Goal: Task Accomplishment & Management: Use online tool/utility

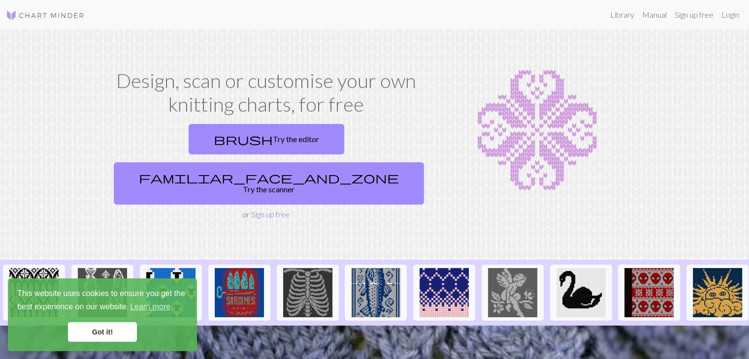
click at [263, 210] on link "Sign up free" at bounding box center [270, 214] width 39 height 9
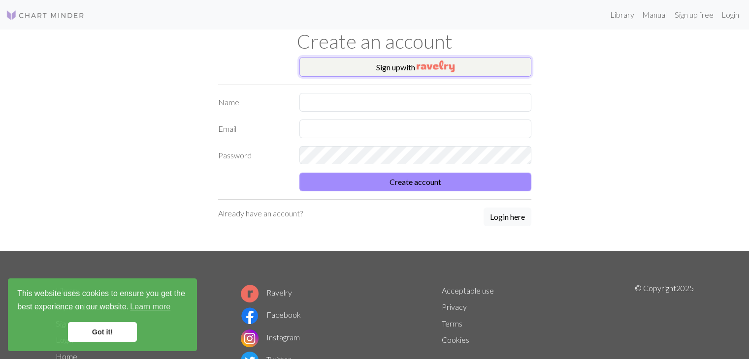
click at [376, 68] on button "Sign up with" at bounding box center [415, 67] width 232 height 20
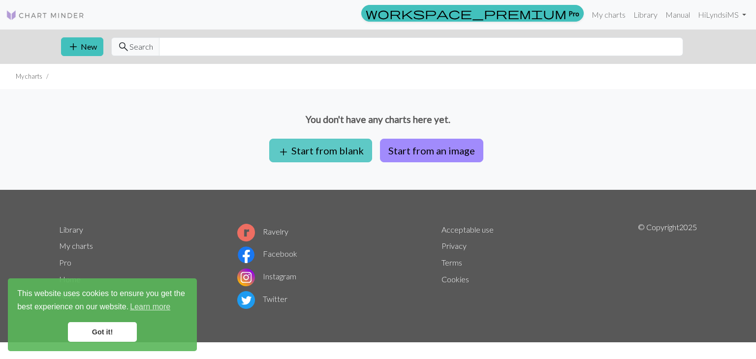
click at [335, 148] on button "add Start from blank" at bounding box center [320, 151] width 103 height 24
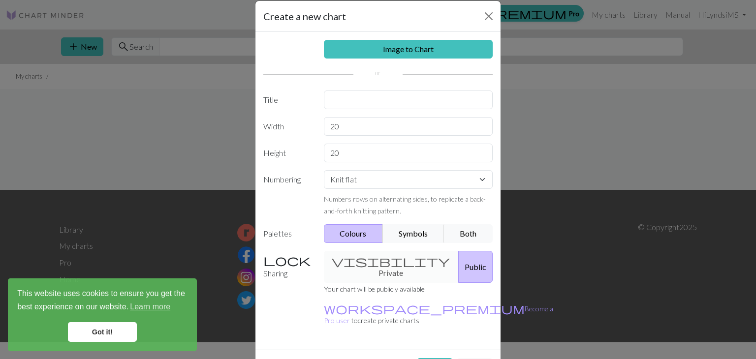
scroll to position [29, 0]
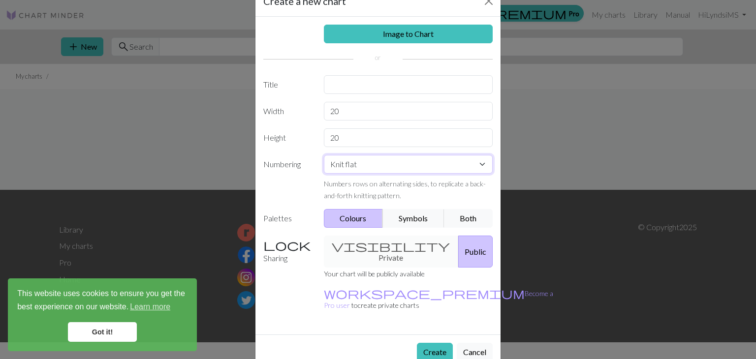
click at [381, 162] on select "Knit flat Knit in the round Lace knitting Cross stitch" at bounding box center [408, 164] width 169 height 19
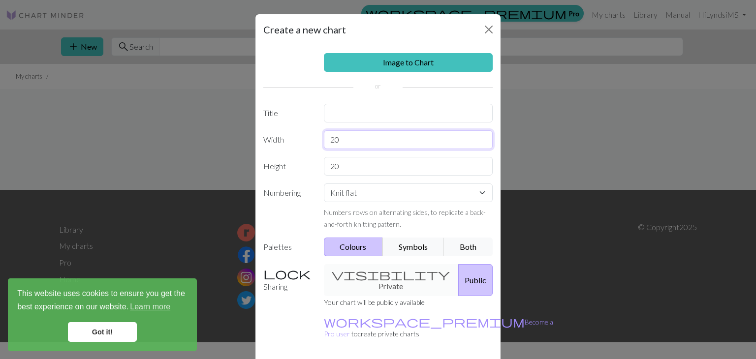
click at [364, 144] on input "20" at bounding box center [408, 139] width 169 height 19
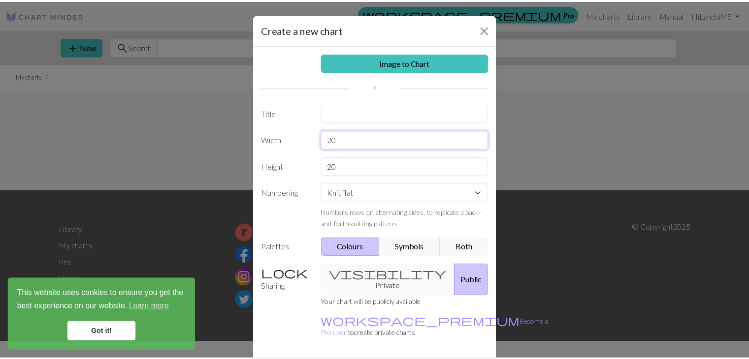
scroll to position [29, 0]
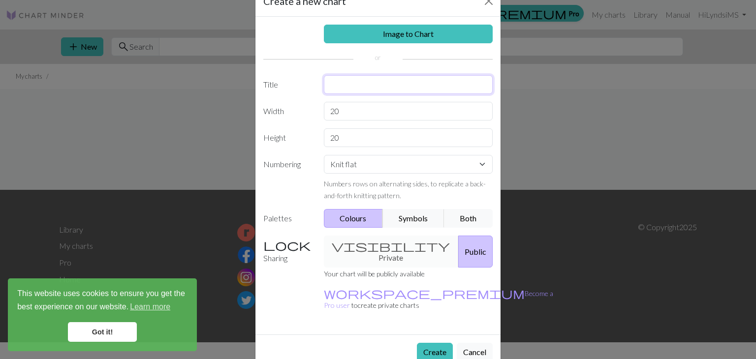
click at [427, 91] on input "text" at bounding box center [408, 84] width 169 height 19
type input "[PERSON_NAME]"
click at [436, 343] on button "Create" at bounding box center [435, 352] width 36 height 19
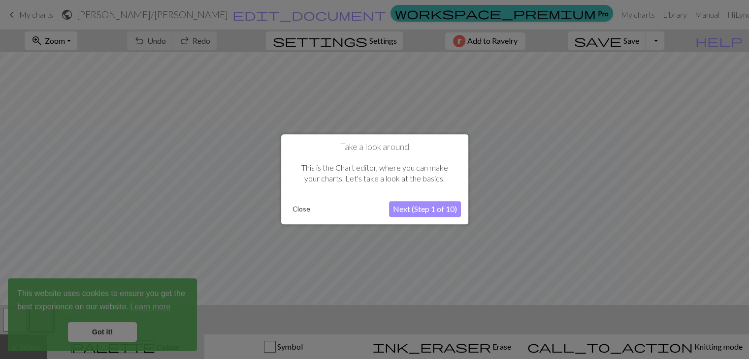
click at [409, 207] on button "Next (Step 1 of 10)" at bounding box center [425, 210] width 72 height 16
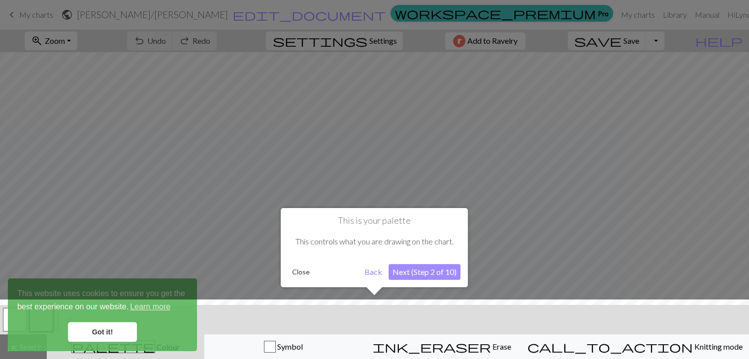
click at [411, 270] on button "Next (Step 2 of 10)" at bounding box center [425, 272] width 72 height 16
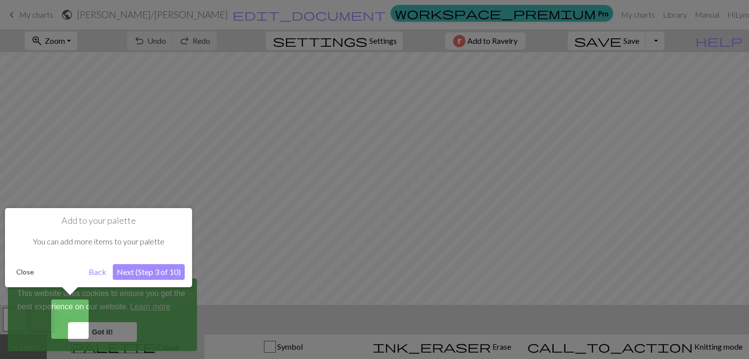
click at [160, 273] on button "Next (Step 3 of 10)" at bounding box center [149, 272] width 72 height 16
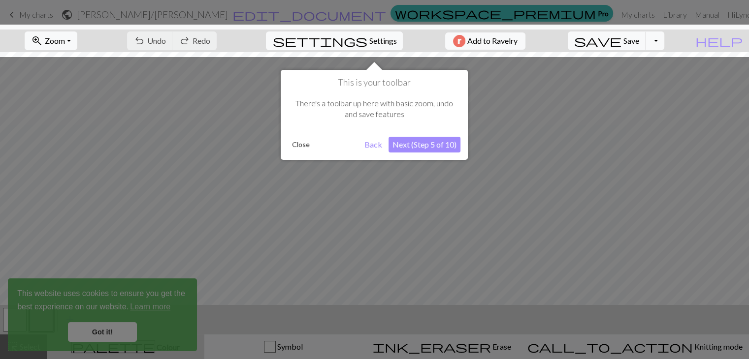
click at [454, 148] on button "Next (Step 5 of 10)" at bounding box center [425, 145] width 72 height 16
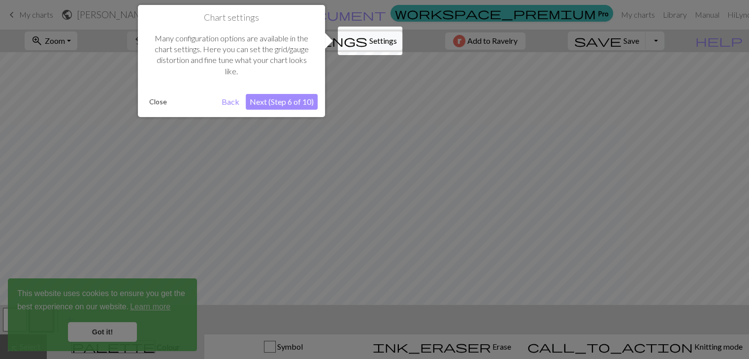
click at [296, 98] on button "Next (Step 6 of 10)" at bounding box center [282, 102] width 72 height 16
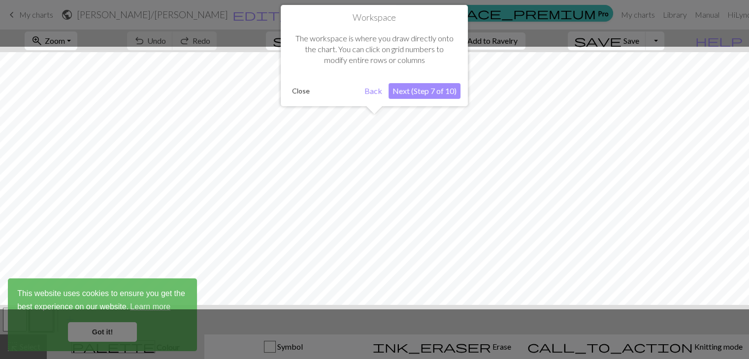
click at [438, 93] on button "Next (Step 7 of 10)" at bounding box center [425, 91] width 72 height 16
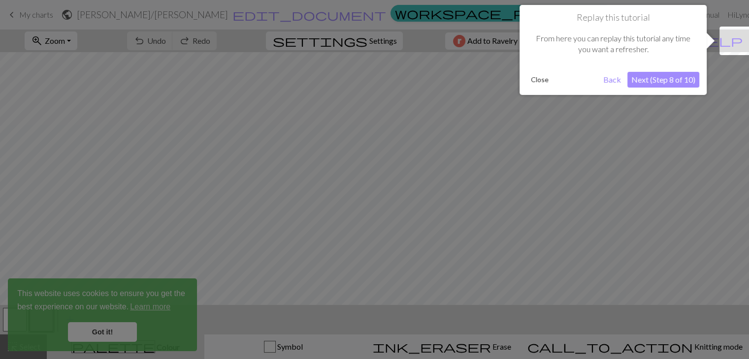
click at [663, 85] on button "Next (Step 8 of 10)" at bounding box center [663, 80] width 72 height 16
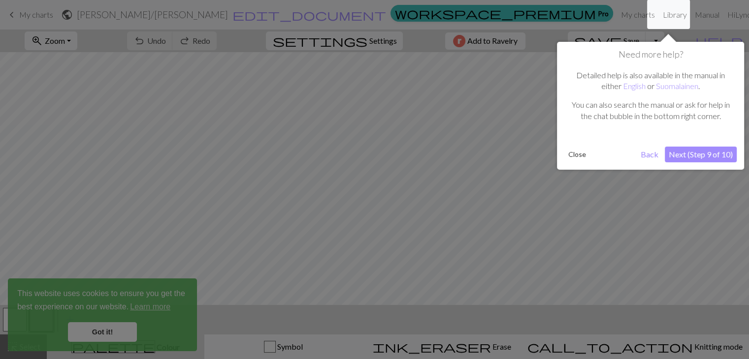
click at [705, 147] on button "Next (Step 9 of 10)" at bounding box center [701, 155] width 72 height 16
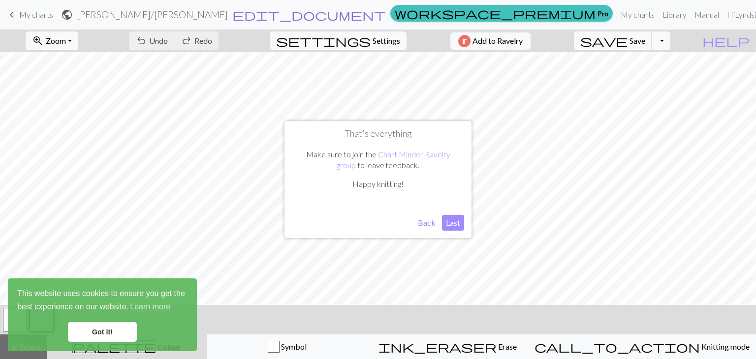
click at [349, 20] on span "edit_document" at bounding box center [309, 15] width 154 height 14
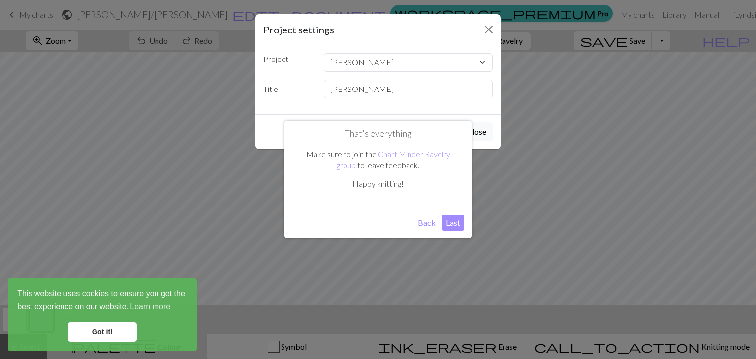
click at [435, 223] on button "Back" at bounding box center [427, 223] width 26 height 16
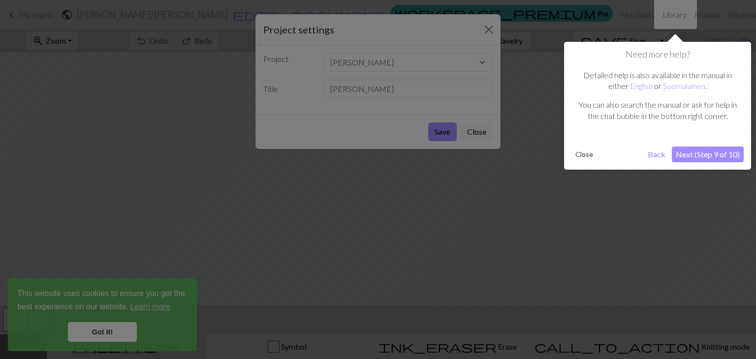
click at [706, 157] on button "Next (Step 9 of 10)" at bounding box center [708, 155] width 72 height 16
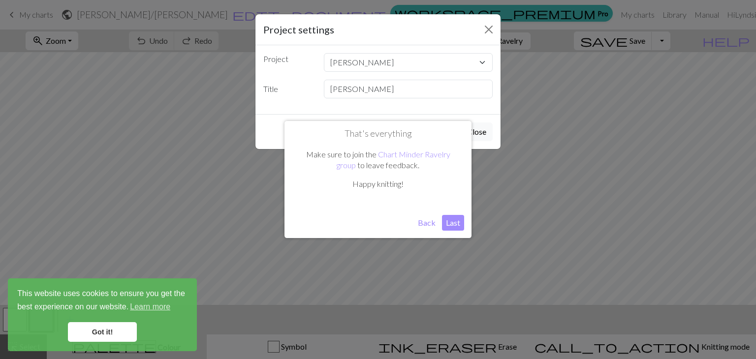
click at [455, 226] on button "Last" at bounding box center [453, 223] width 22 height 16
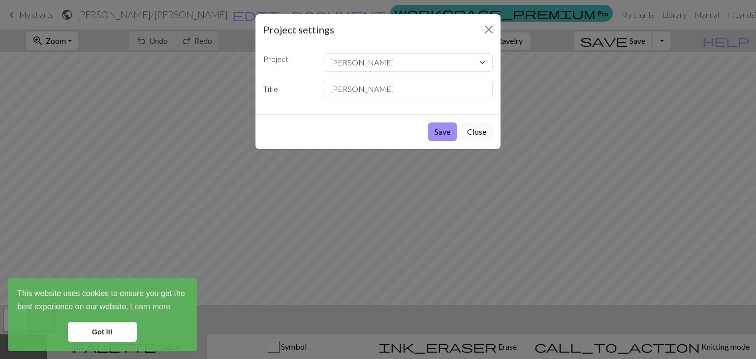
click at [475, 128] on button "Close" at bounding box center [477, 132] width 32 height 19
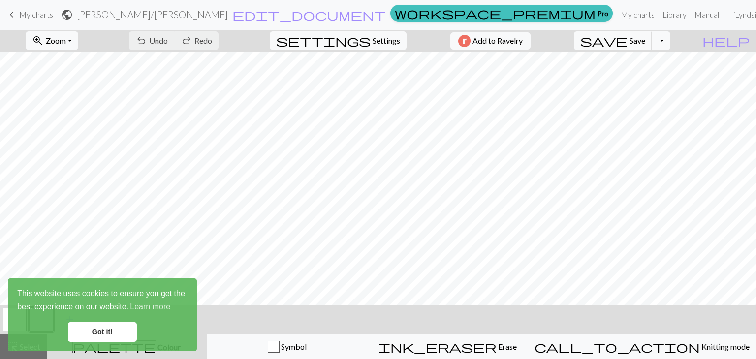
click at [36, 19] on span "My charts" at bounding box center [36, 14] width 34 height 9
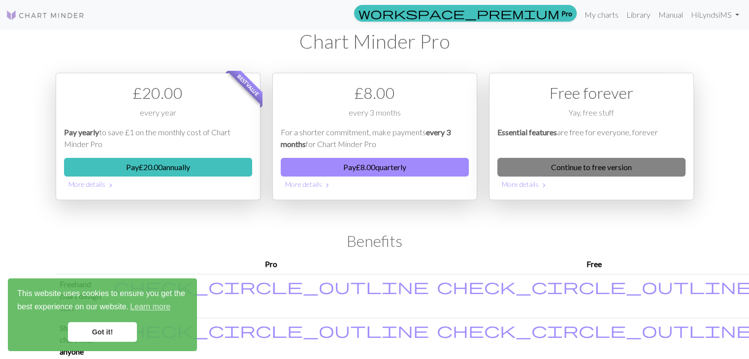
click at [588, 170] on link "Continue to free version" at bounding box center [591, 167] width 188 height 19
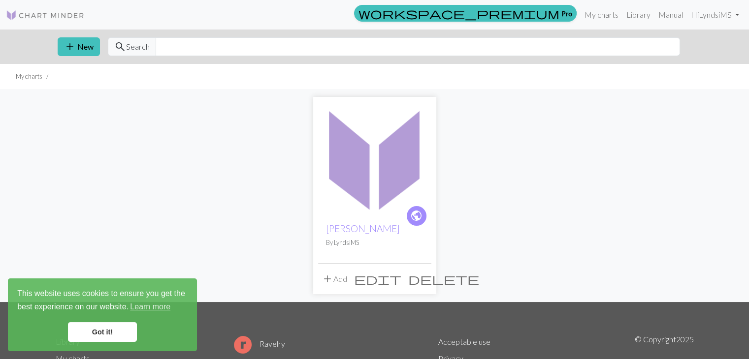
click at [400, 278] on span "edit" at bounding box center [377, 279] width 47 height 14
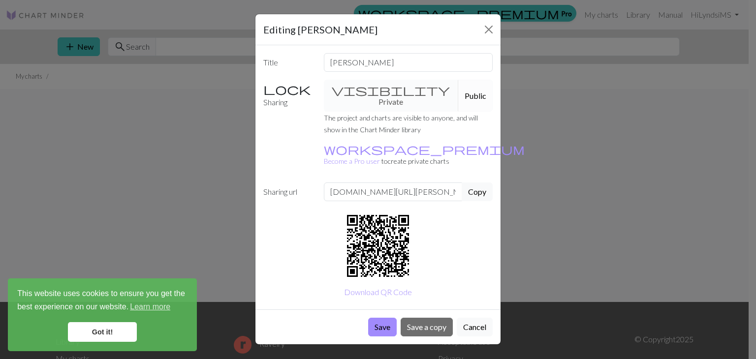
click at [494, 20] on div "Editing [PERSON_NAME]" at bounding box center [378, 29] width 245 height 31
click at [490, 26] on button "Close" at bounding box center [489, 30] width 16 height 16
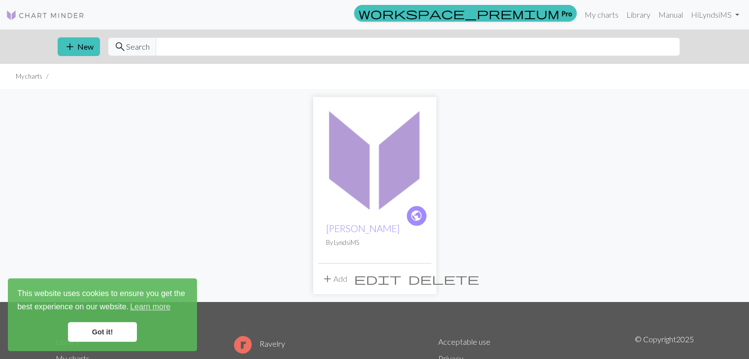
click at [423, 275] on span "delete" at bounding box center [443, 279] width 71 height 14
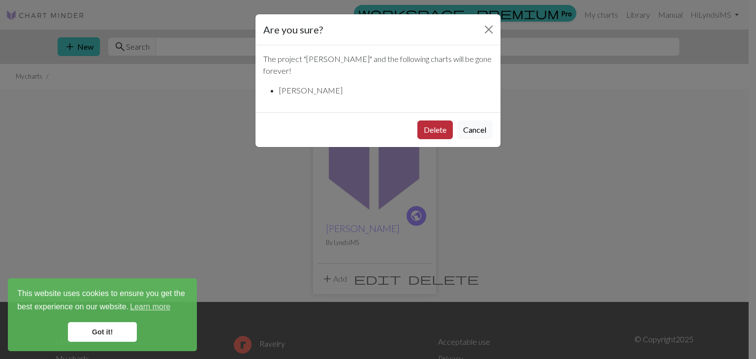
click at [435, 121] on button "Delete" at bounding box center [435, 130] width 35 height 19
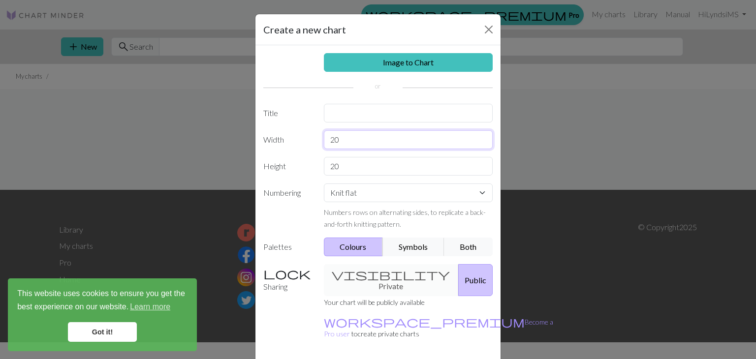
click at [361, 144] on input "20" at bounding box center [408, 139] width 169 height 19
type input "100"
click at [368, 163] on input "20" at bounding box center [408, 166] width 169 height 19
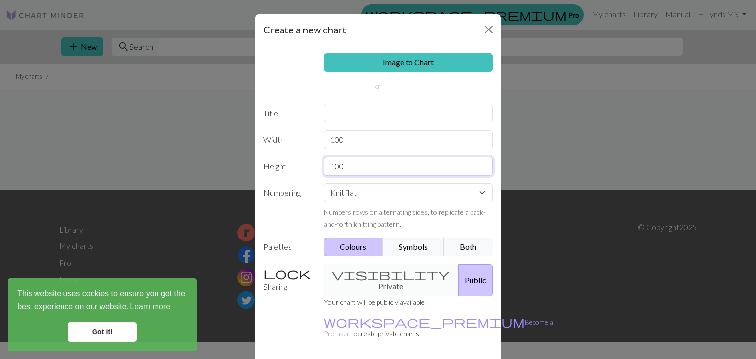
type input "100"
click at [375, 120] on input "text" at bounding box center [408, 113] width 169 height 19
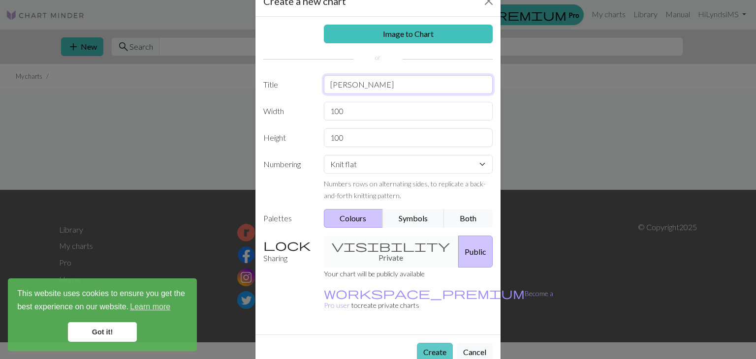
type input "kris cape"
click at [429, 343] on button "Create" at bounding box center [435, 352] width 36 height 19
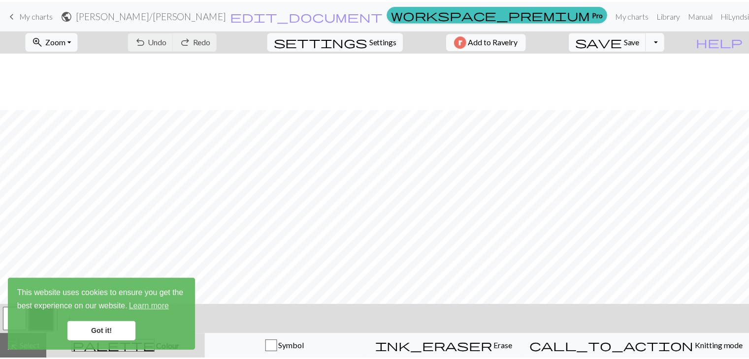
scroll to position [57, 0]
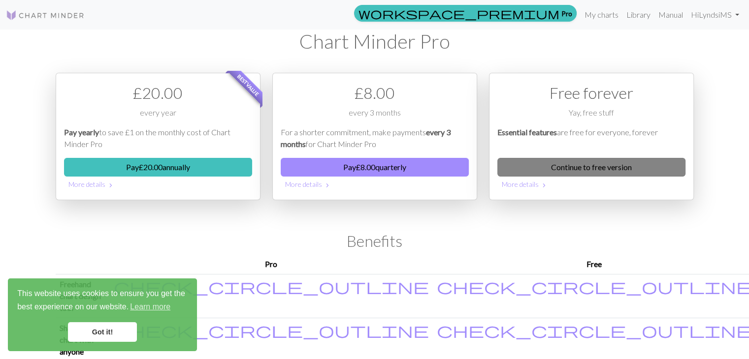
click at [553, 164] on link "Continue to free version" at bounding box center [591, 167] width 188 height 19
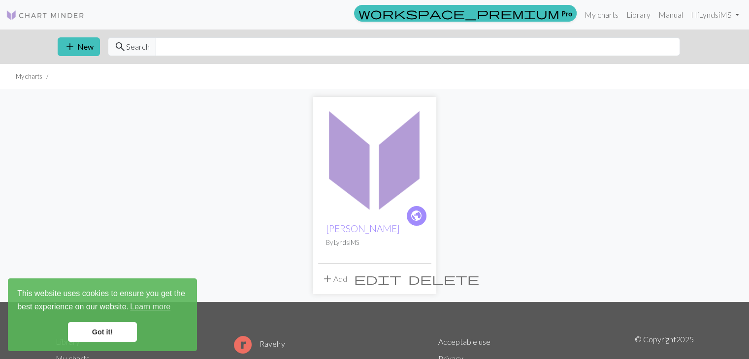
click at [425, 277] on span "delete" at bounding box center [443, 279] width 71 height 14
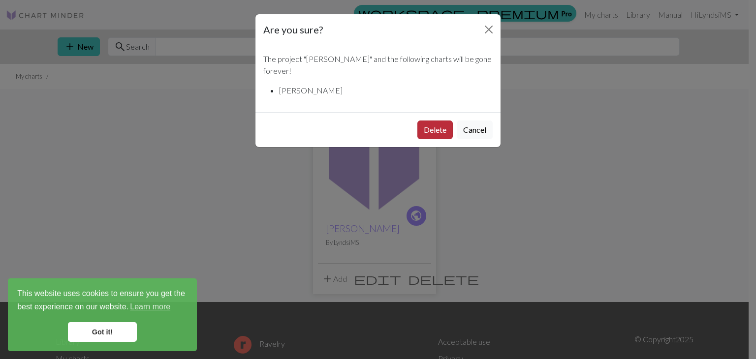
click at [446, 121] on button "Delete" at bounding box center [435, 130] width 35 height 19
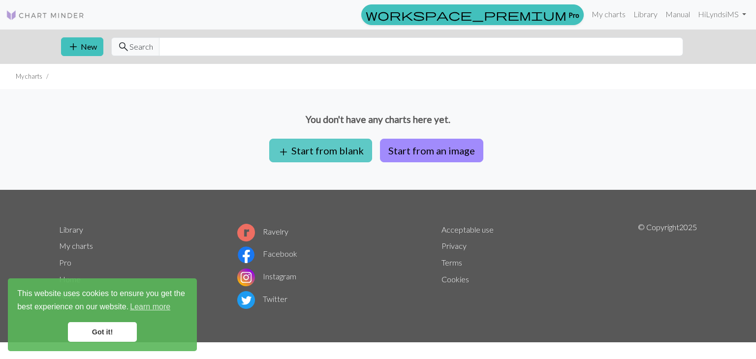
click at [333, 139] on button "add Start from blank" at bounding box center [320, 151] width 103 height 24
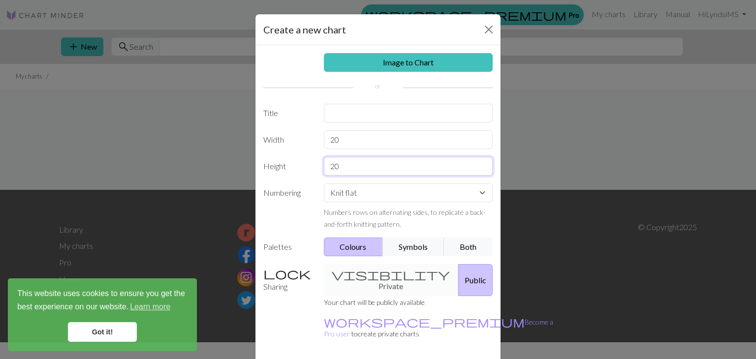
click at [385, 174] on input "20" at bounding box center [408, 166] width 169 height 19
type input "1"
type input "80"
click at [368, 143] on input "20" at bounding box center [408, 139] width 169 height 19
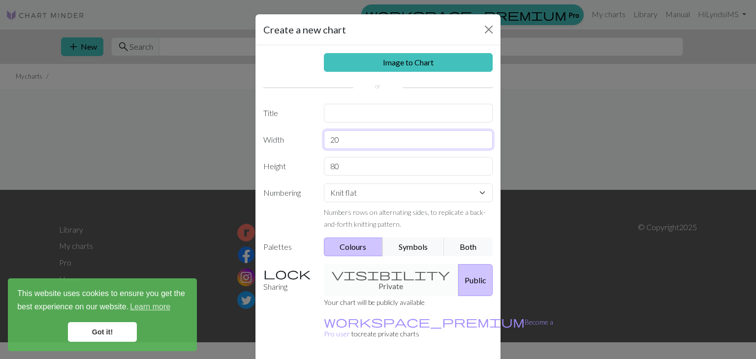
click at [368, 143] on input "20" at bounding box center [408, 139] width 169 height 19
type input "60"
click at [349, 116] on input "text" at bounding box center [408, 113] width 169 height 19
type input "[PERSON_NAME]"
click at [112, 332] on link "Got it!" at bounding box center [102, 333] width 69 height 20
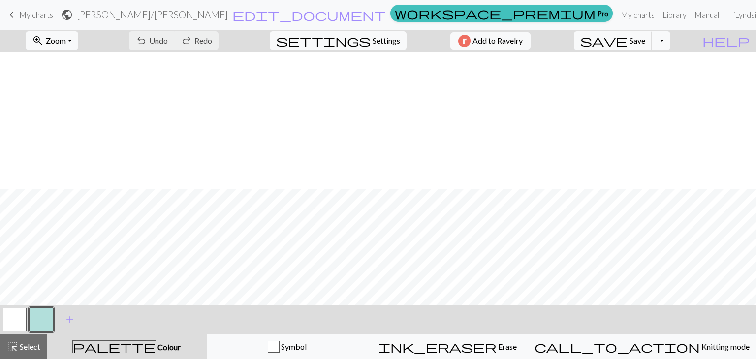
scroll to position [441, 0]
click at [331, 338] on button "Symbol" at bounding box center [287, 347] width 161 height 25
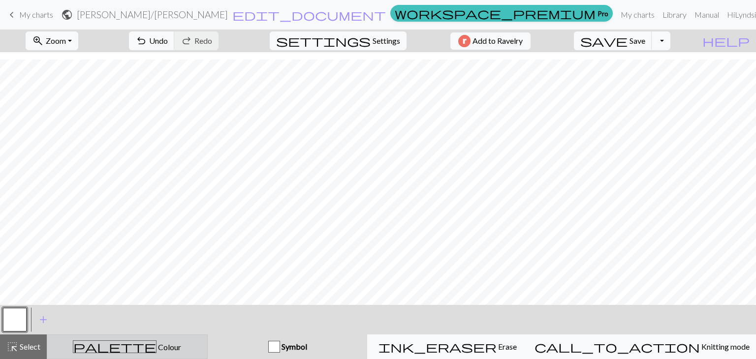
click at [172, 335] on button "palette Colour Colour" at bounding box center [127, 347] width 161 height 25
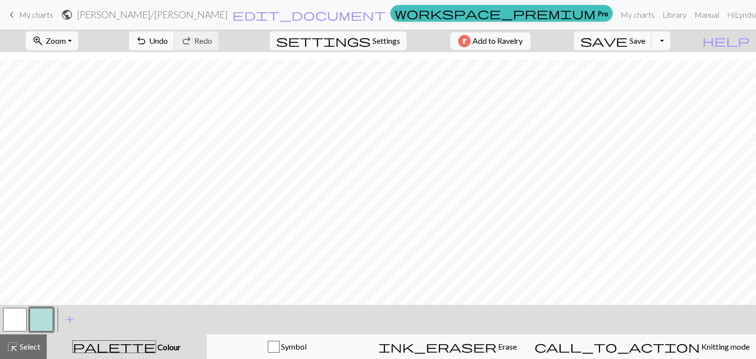
click at [122, 342] on span "palette" at bounding box center [114, 347] width 83 height 14
drag, startPoint x: 55, startPoint y: 316, endPoint x: 37, endPoint y: 316, distance: 17.7
click at [37, 316] on div "< > add Add a colour" at bounding box center [378, 320] width 756 height 30
click at [37, 316] on button "button" at bounding box center [42, 320] width 24 height 24
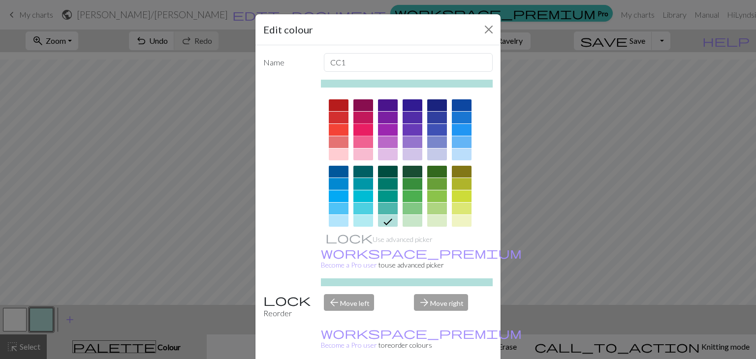
click at [355, 126] on div at bounding box center [364, 130] width 20 height 12
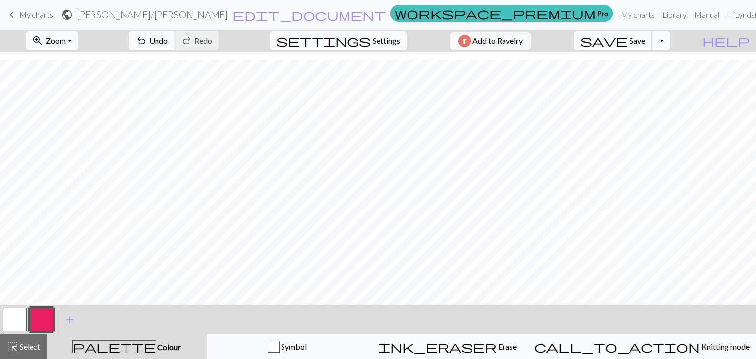
drag, startPoint x: 41, startPoint y: 320, endPoint x: 15, endPoint y: 319, distance: 25.6
click at [15, 319] on div at bounding box center [27, 320] width 53 height 27
click at [15, 319] on button "button" at bounding box center [15, 320] width 24 height 24
click at [25, 317] on button "button" at bounding box center [15, 320] width 24 height 24
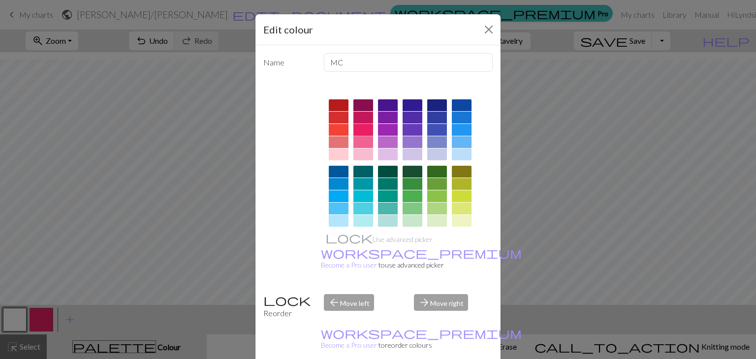
click at [358, 125] on div at bounding box center [364, 130] width 20 height 12
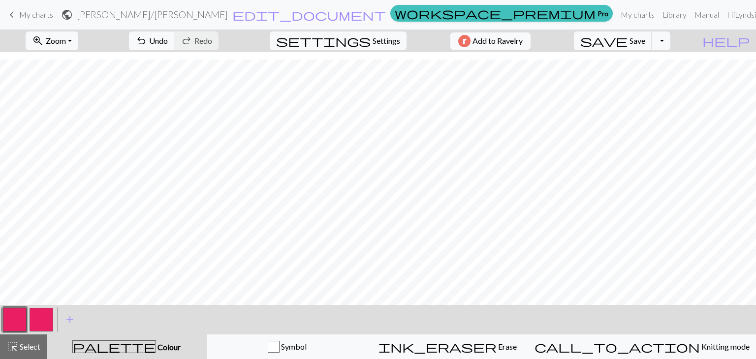
click at [15, 316] on button "button" at bounding box center [15, 320] width 24 height 24
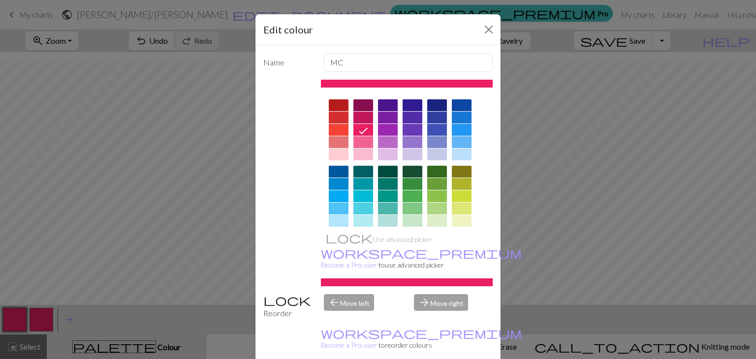
scroll to position [142, 0]
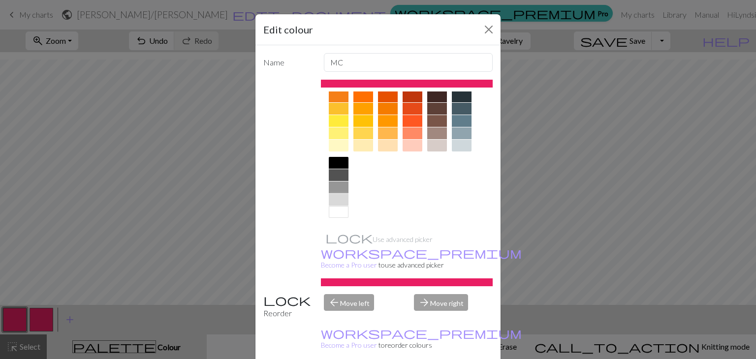
click at [335, 205] on div at bounding box center [339, 200] width 20 height 12
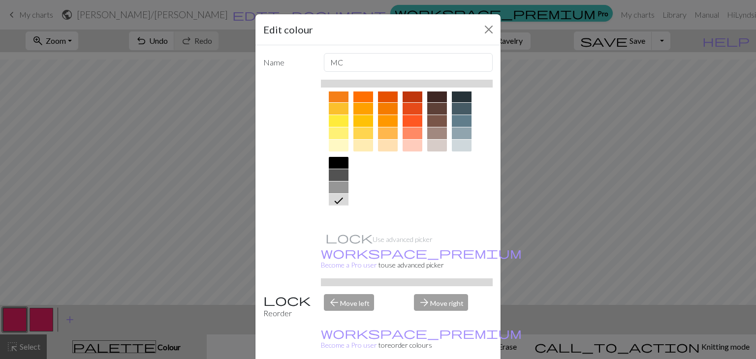
click at [335, 206] on div at bounding box center [339, 212] width 20 height 12
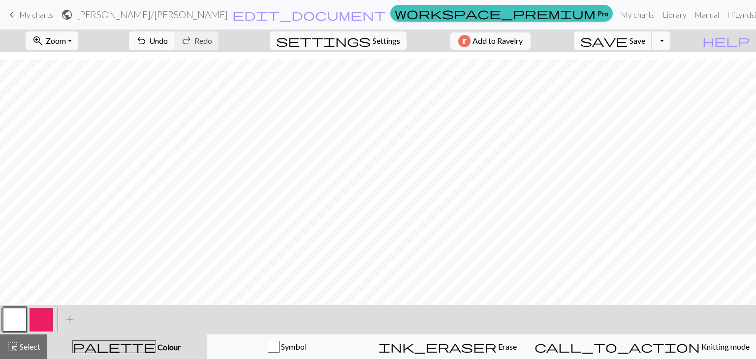
click at [53, 320] on div at bounding box center [41, 320] width 27 height 27
click at [45, 319] on button "button" at bounding box center [42, 320] width 24 height 24
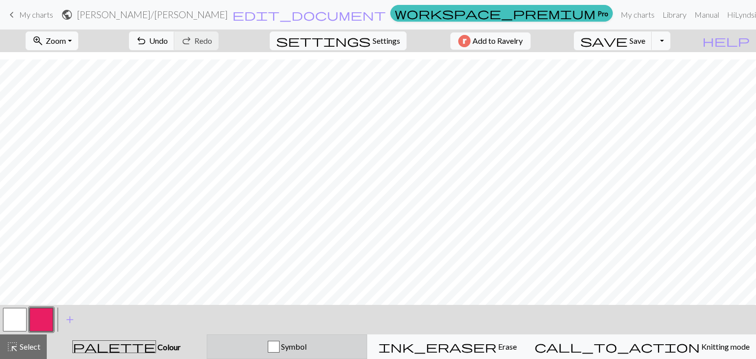
click at [303, 353] on button "Symbol" at bounding box center [287, 347] width 161 height 25
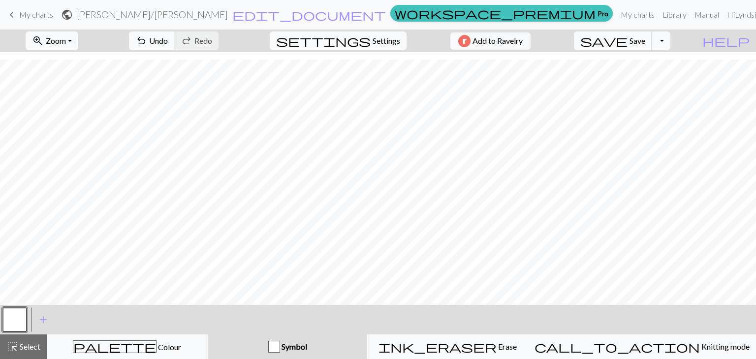
click at [280, 349] on div "button" at bounding box center [274, 347] width 12 height 12
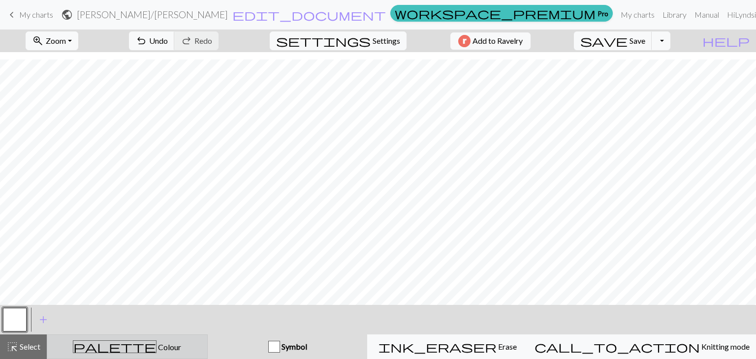
click at [194, 338] on button "palette Colour Colour" at bounding box center [127, 347] width 161 height 25
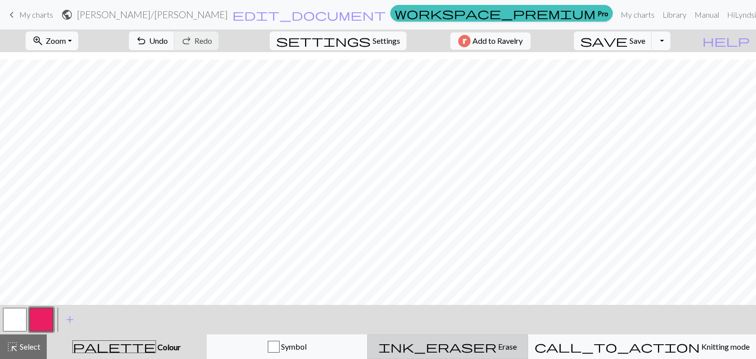
click at [496, 335] on button "ink_eraser Erase Erase" at bounding box center [447, 347] width 161 height 25
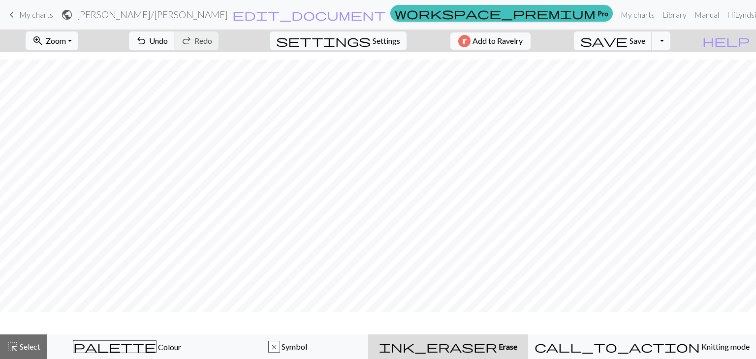
scroll to position [412, 0]
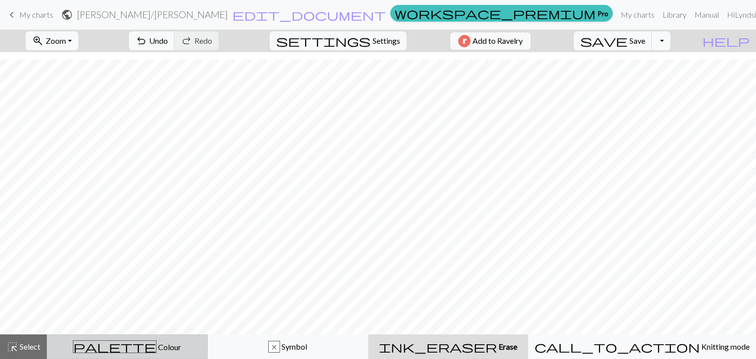
click at [157, 344] on span "Colour" at bounding box center [169, 347] width 25 height 9
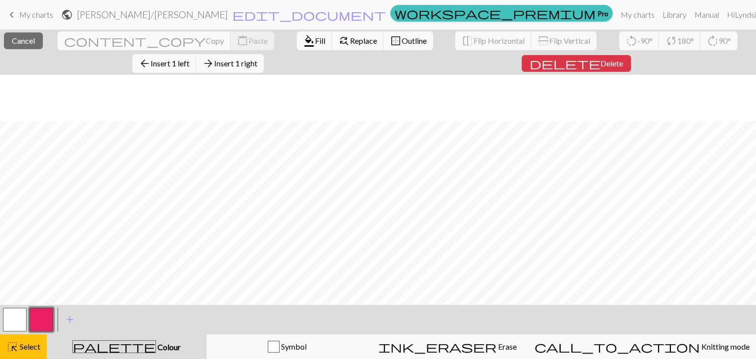
scroll to position [457, 0]
click at [52, 316] on button "button" at bounding box center [42, 320] width 24 height 24
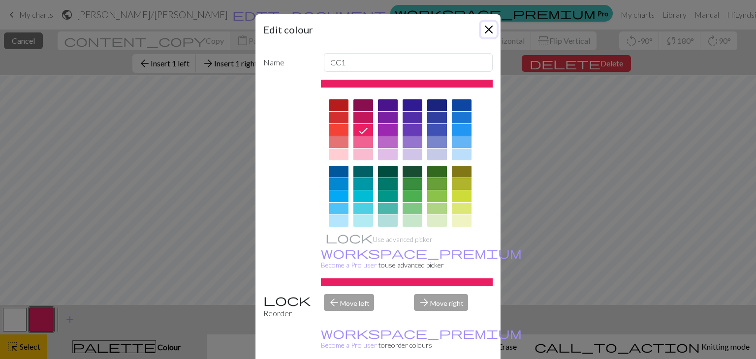
click at [490, 28] on button "Close" at bounding box center [489, 30] width 16 height 16
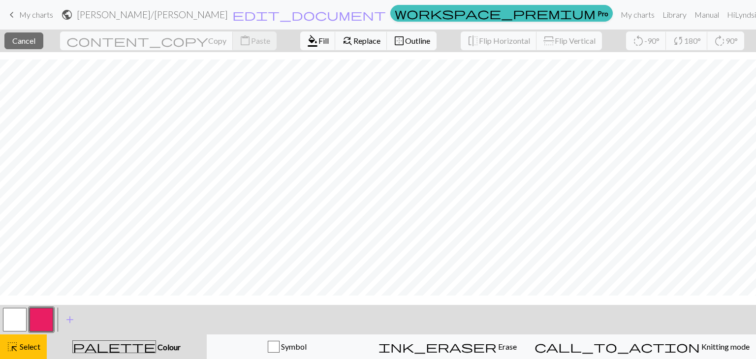
scroll to position [441, 0]
click at [307, 343] on span "Symbol" at bounding box center [293, 346] width 27 height 9
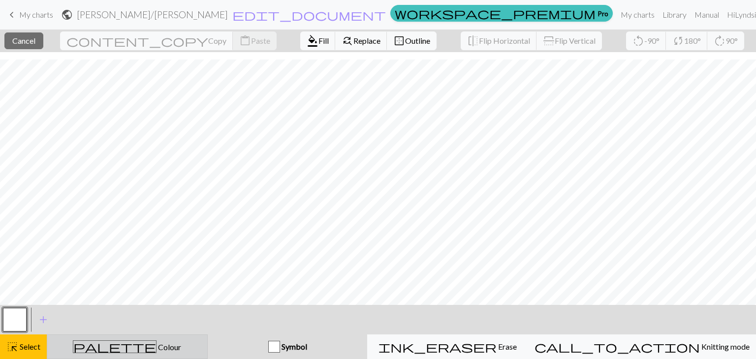
click at [167, 343] on div "palette Colour Colour" at bounding box center [127, 347] width 148 height 13
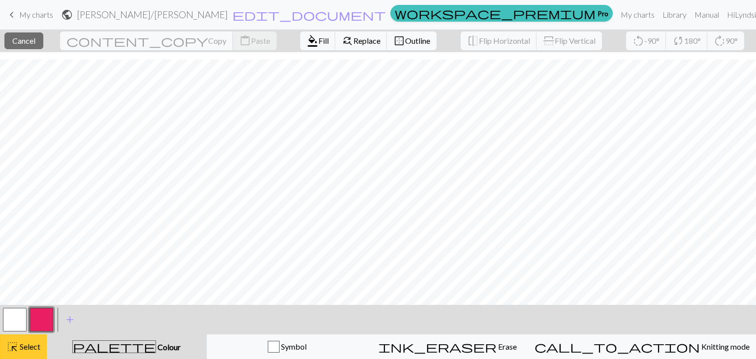
click at [39, 348] on span "Select" at bounding box center [29, 346] width 22 height 9
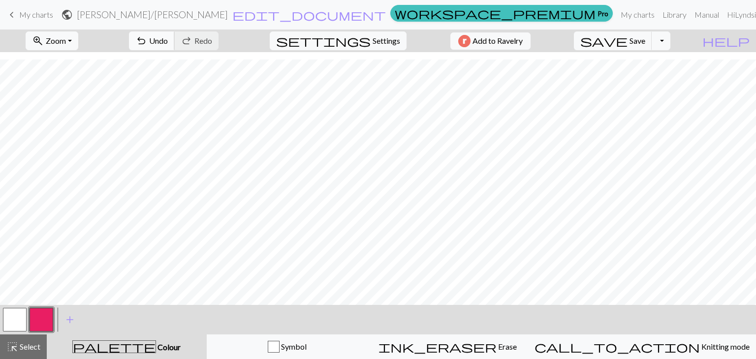
click at [147, 40] on span "undo" at bounding box center [141, 41] width 12 height 14
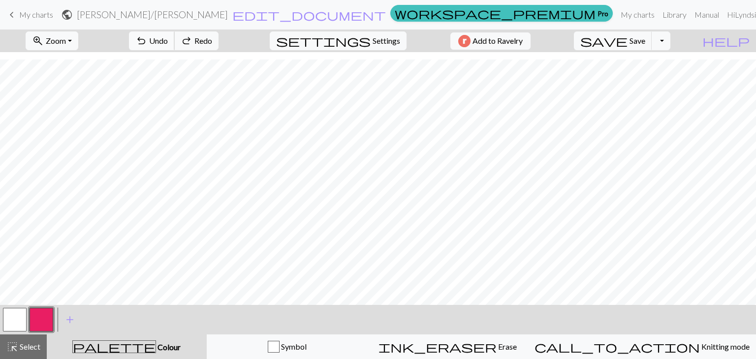
click at [147, 40] on span "undo" at bounding box center [141, 41] width 12 height 14
click at [168, 38] on span "Undo" at bounding box center [158, 40] width 19 height 9
click at [37, 16] on span "My charts" at bounding box center [36, 14] width 34 height 9
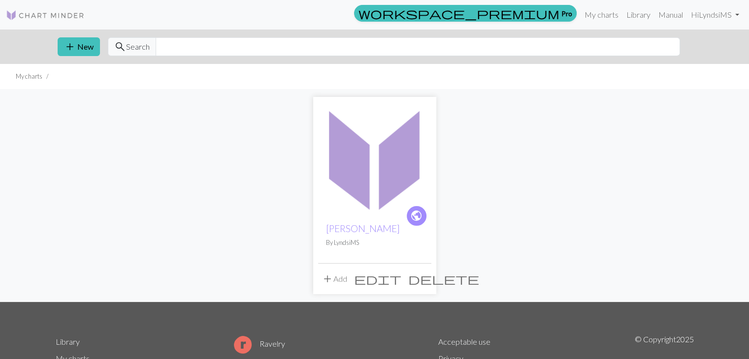
click at [423, 277] on span "delete" at bounding box center [443, 279] width 71 height 14
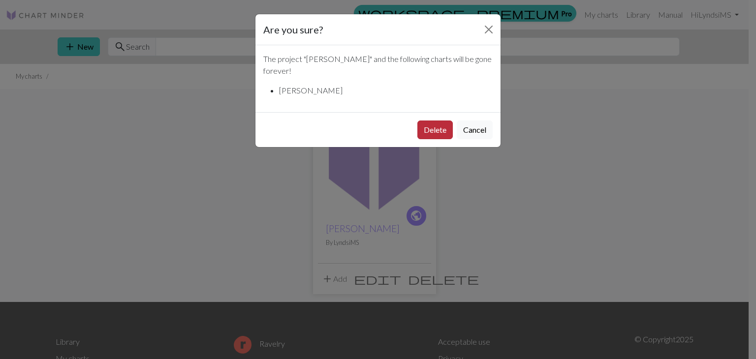
click at [436, 121] on button "Delete" at bounding box center [435, 130] width 35 height 19
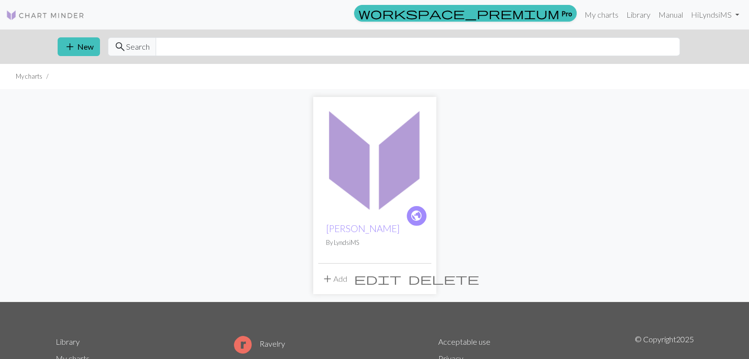
click at [424, 271] on button "delete" at bounding box center [444, 279] width 78 height 19
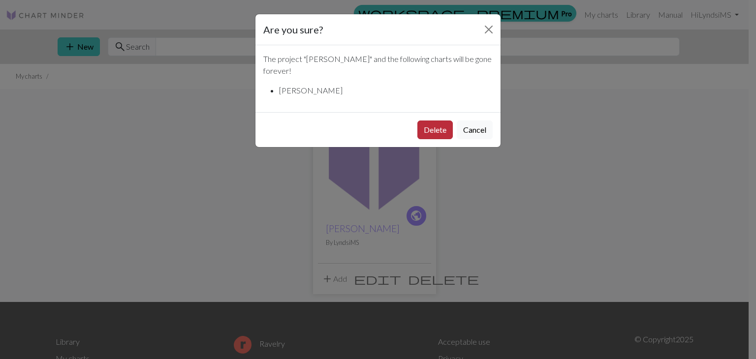
click at [441, 121] on button "Delete" at bounding box center [435, 130] width 35 height 19
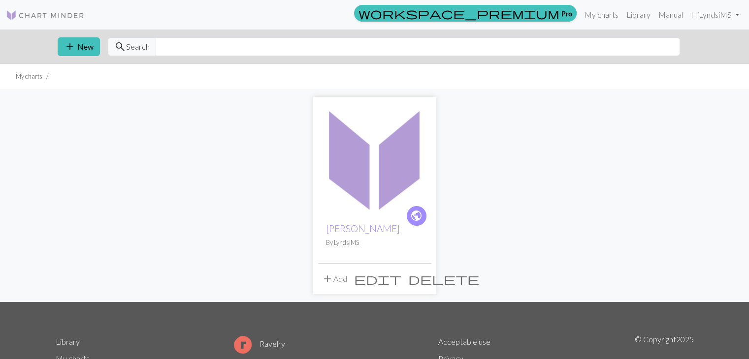
click at [425, 272] on span "delete" at bounding box center [443, 279] width 71 height 14
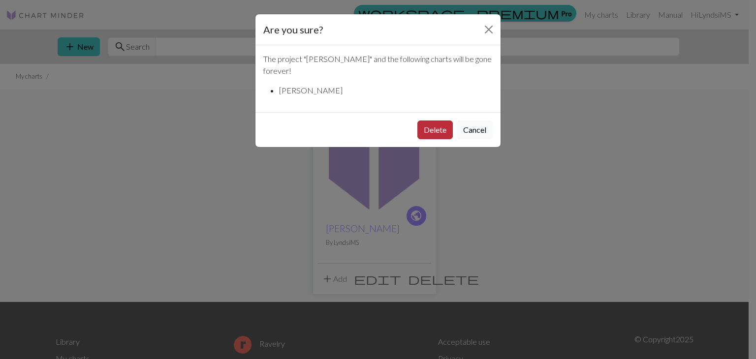
click at [435, 121] on button "Delete" at bounding box center [435, 130] width 35 height 19
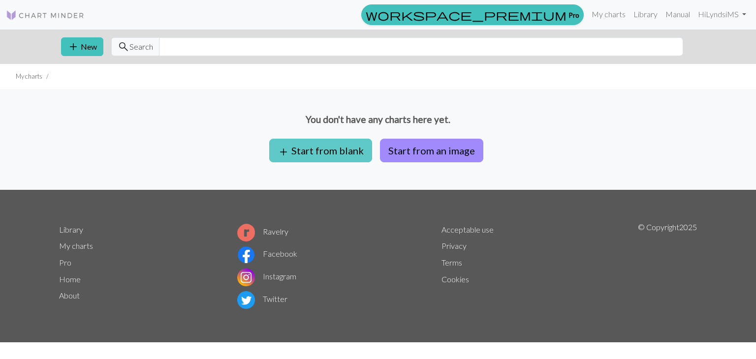
click at [330, 143] on button "add Start from blank" at bounding box center [320, 151] width 103 height 24
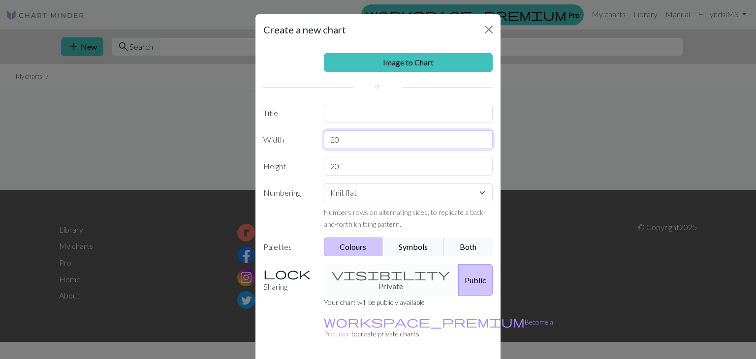
click at [361, 141] on input "20" at bounding box center [408, 139] width 169 height 19
type input "72"
click at [362, 168] on input "20" at bounding box center [408, 166] width 169 height 19
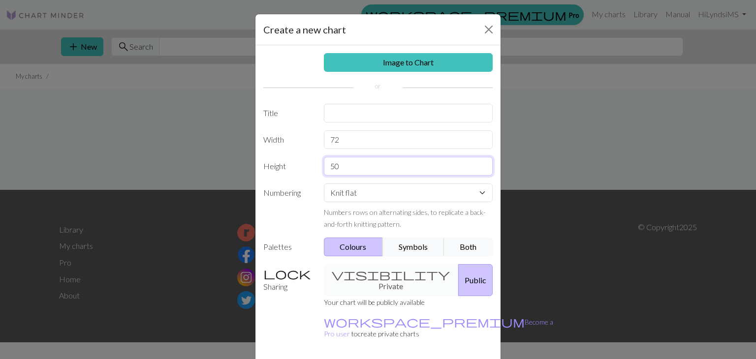
type input "5"
type input "60"
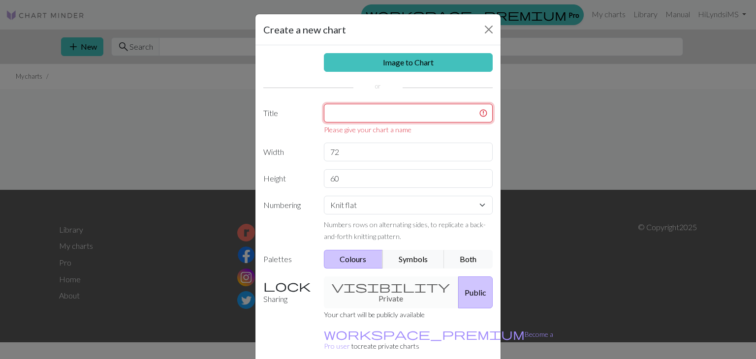
click at [399, 109] on input "text" at bounding box center [408, 113] width 169 height 19
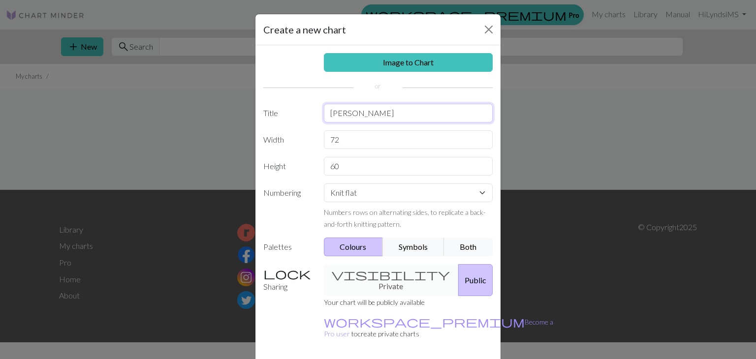
type input "Kris Cape"
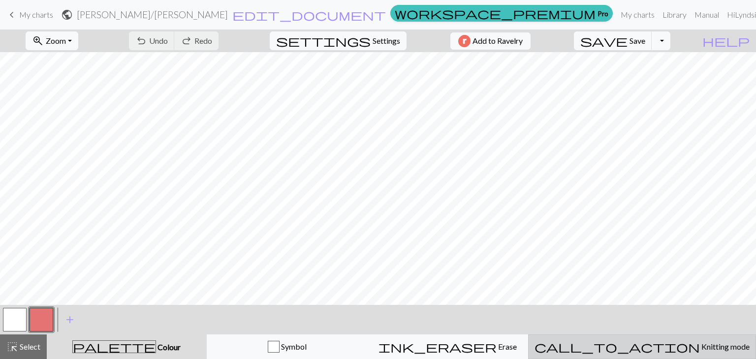
click at [658, 341] on div "call_to_action Knitting mode Knitting mode" at bounding box center [642, 347] width 215 height 12
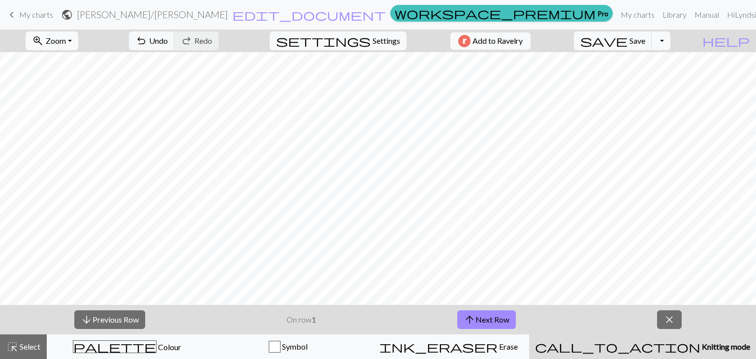
click at [658, 341] on div "call_to_action Knitting mode Knitting mode" at bounding box center [642, 347] width 215 height 12
click at [674, 316] on span "close" at bounding box center [670, 320] width 12 height 14
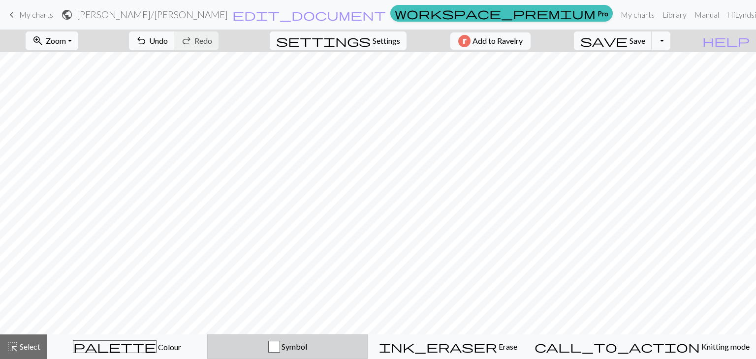
click at [361, 349] on div "Symbol" at bounding box center [288, 347] width 148 height 12
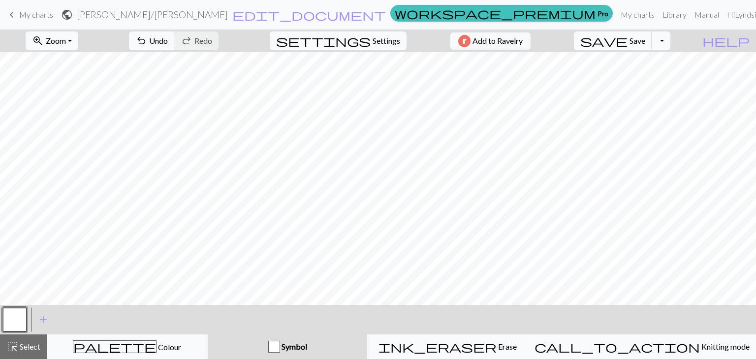
click at [307, 347] on span "Symbol" at bounding box center [293, 346] width 27 height 9
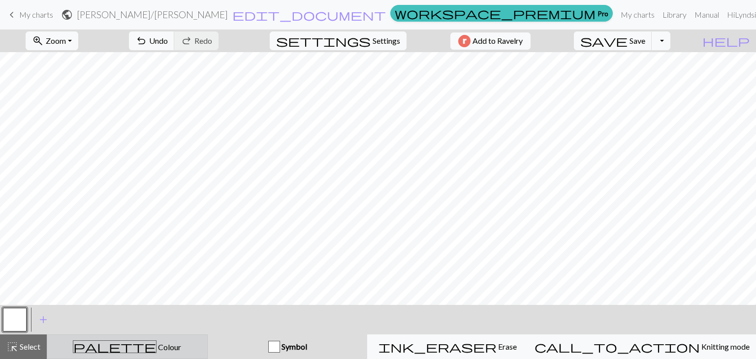
click at [188, 342] on div "palette Colour Colour" at bounding box center [127, 347] width 148 height 13
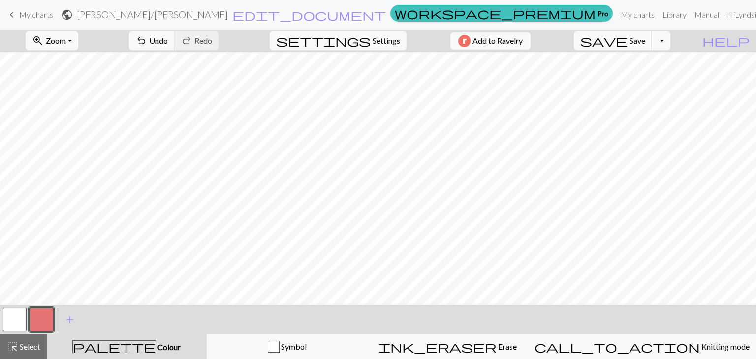
click at [50, 317] on button "button" at bounding box center [42, 320] width 24 height 24
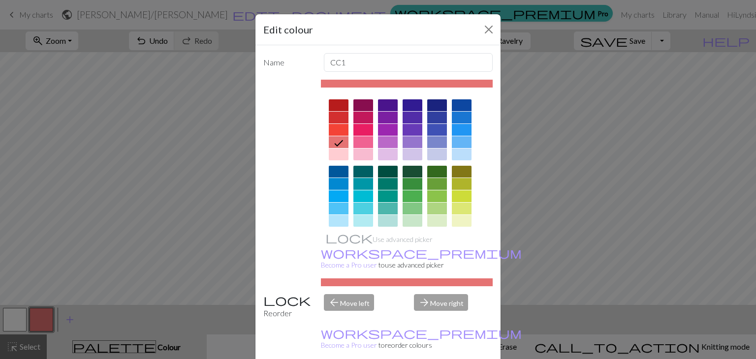
click at [340, 140] on icon at bounding box center [339, 143] width 12 height 12
click at [355, 131] on div at bounding box center [364, 130] width 20 height 12
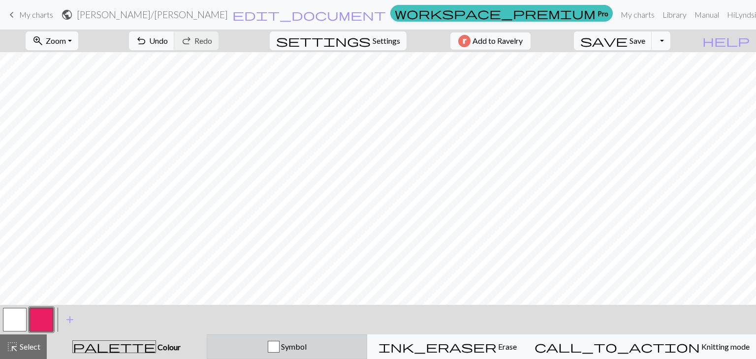
click at [342, 338] on button "Symbol" at bounding box center [287, 347] width 161 height 25
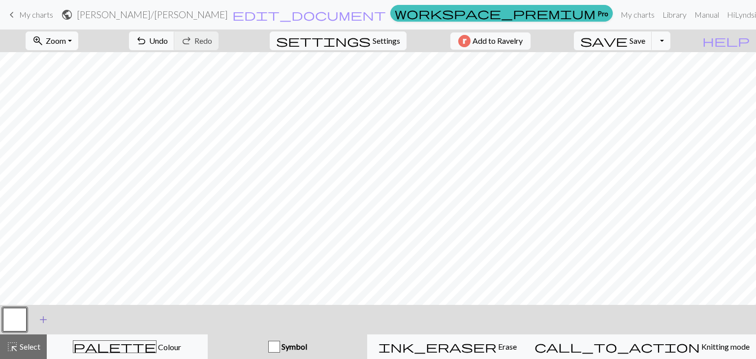
click at [42, 319] on span "add" at bounding box center [43, 320] width 12 height 14
click at [47, 319] on button "button" at bounding box center [42, 320] width 24 height 24
click at [45, 314] on button "button" at bounding box center [42, 320] width 24 height 24
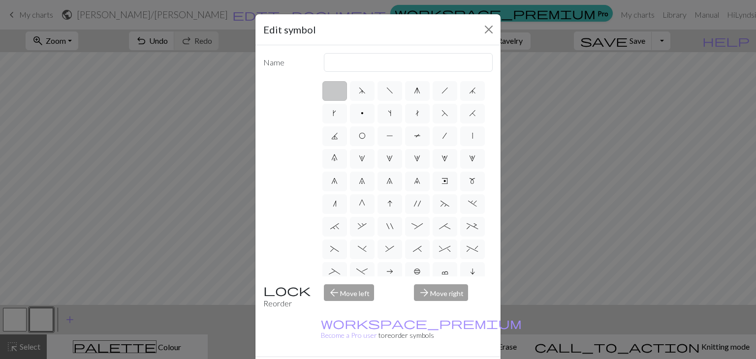
click at [45, 314] on div "Edit symbol Name d f g h j k p s t F H J O P T / | 0 1 2 3 4 5 6 7 8 9 e m n G …" at bounding box center [378, 179] width 756 height 359
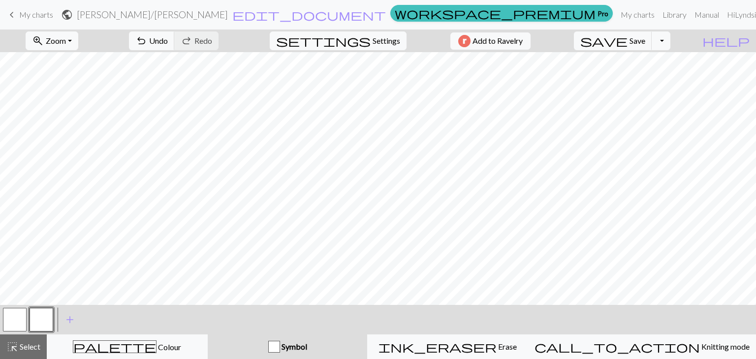
click at [45, 314] on button "button" at bounding box center [42, 320] width 24 height 24
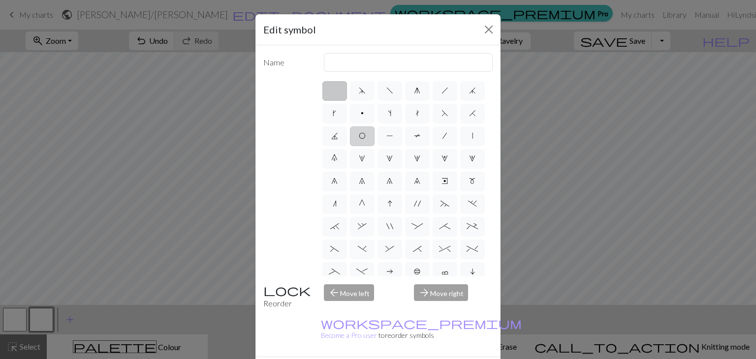
click at [366, 137] on span "O" at bounding box center [362, 136] width 7 height 8
click at [365, 136] on input "O" at bounding box center [362, 133] width 6 height 6
radio input "true"
type input "yo"
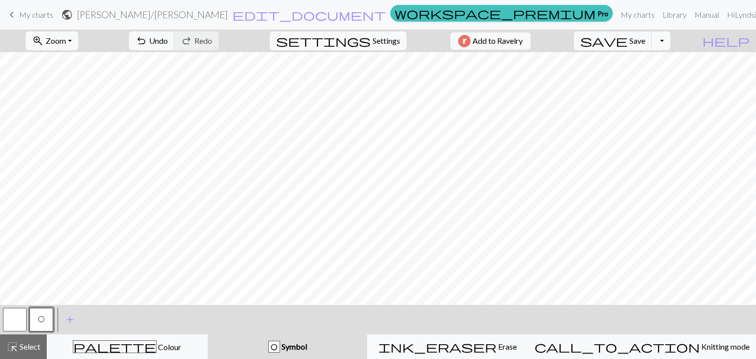
click at [24, 312] on button "button" at bounding box center [15, 320] width 24 height 24
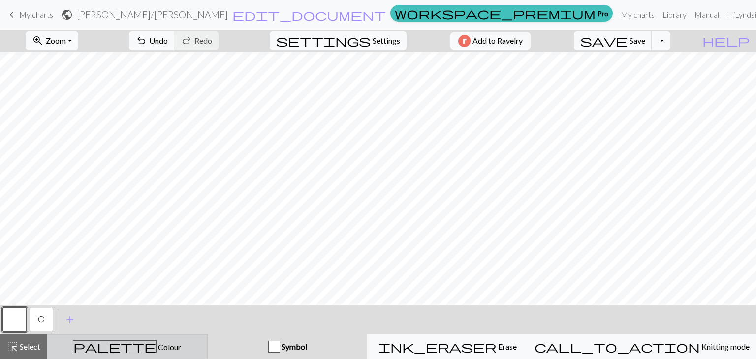
click at [166, 341] on div "palette Colour Colour" at bounding box center [127, 347] width 148 height 13
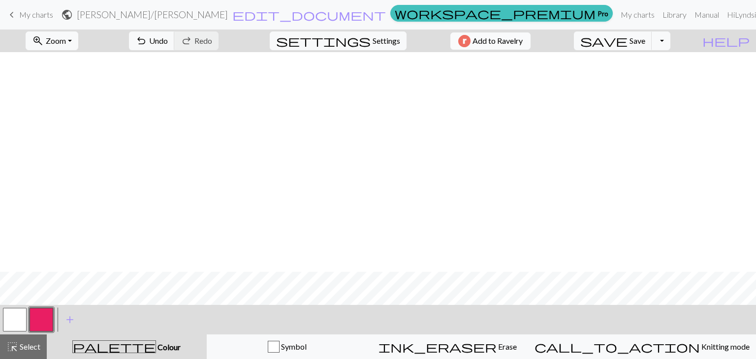
scroll to position [382, 0]
click at [181, 338] on button "palette Colour Colour" at bounding box center [127, 347] width 160 height 25
click at [272, 351] on div "Symbol" at bounding box center [287, 347] width 148 height 12
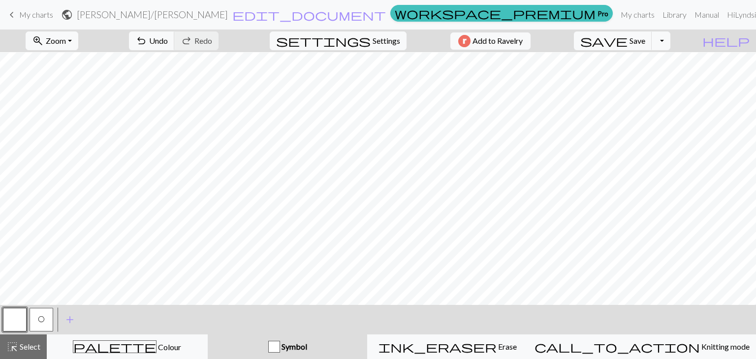
click at [13, 317] on button "button" at bounding box center [15, 320] width 24 height 24
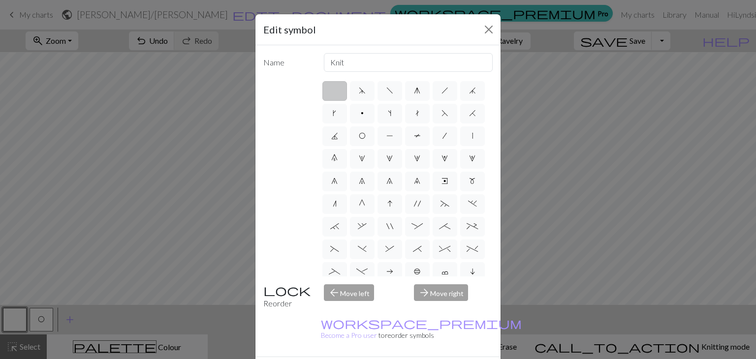
click at [337, 92] on label at bounding box center [335, 91] width 25 height 20
click at [337, 91] on input "radio" at bounding box center [338, 88] width 6 height 6
click at [47, 310] on div "Edit symbol Name Knit d f g h j k p s t F H J O P T / | 0 1 2 3 4 5 6 7 8 9 e m…" at bounding box center [378, 179] width 756 height 359
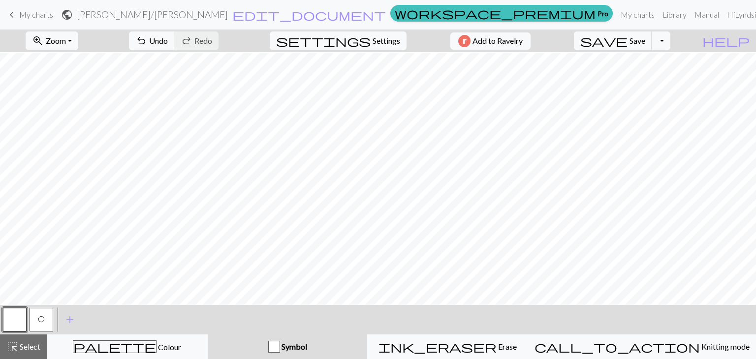
click at [47, 317] on button "O" at bounding box center [42, 320] width 24 height 24
click at [22, 324] on button "button" at bounding box center [15, 320] width 24 height 24
click at [74, 316] on span "add" at bounding box center [70, 320] width 12 height 14
click at [63, 317] on button "button" at bounding box center [68, 320] width 24 height 24
click at [25, 346] on span "Select" at bounding box center [29, 346] width 22 height 9
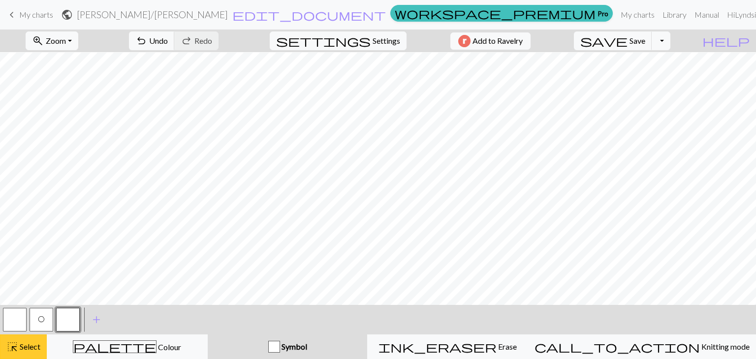
click at [10, 349] on span "highlight_alt" at bounding box center [12, 347] width 12 height 14
click at [671, 40] on button "Toggle Dropdown" at bounding box center [661, 41] width 19 height 19
click at [379, 34] on button "settings Settings" at bounding box center [338, 41] width 137 height 19
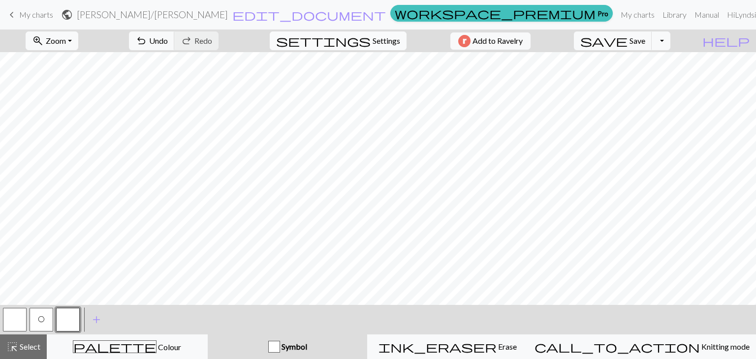
select select "aran"
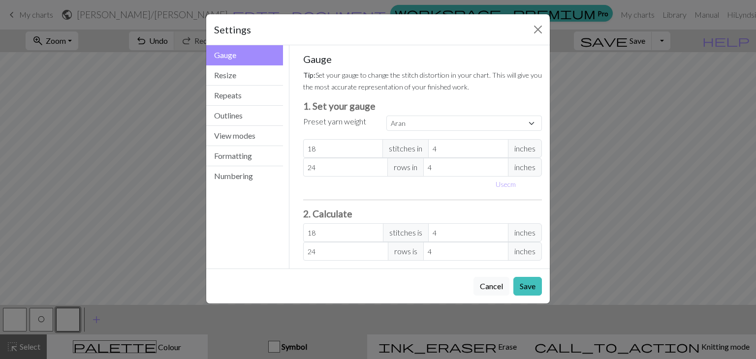
click at [525, 31] on div "Settings" at bounding box center [378, 29] width 344 height 31
click at [248, 81] on button "Resize" at bounding box center [244, 75] width 77 height 20
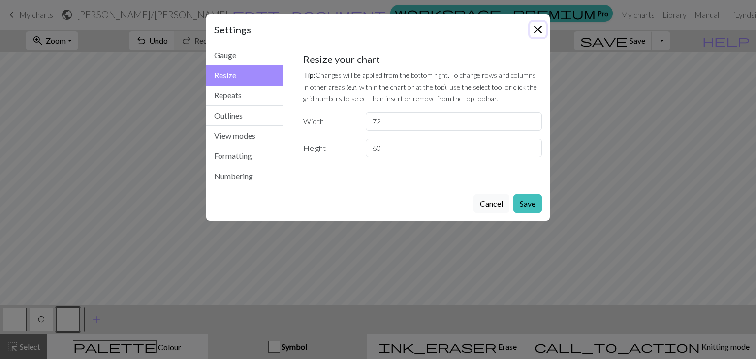
click at [538, 29] on button "Close" at bounding box center [538, 30] width 16 height 16
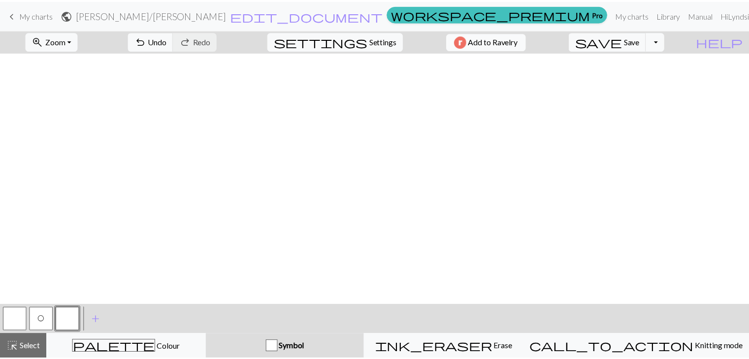
scroll to position [0, 0]
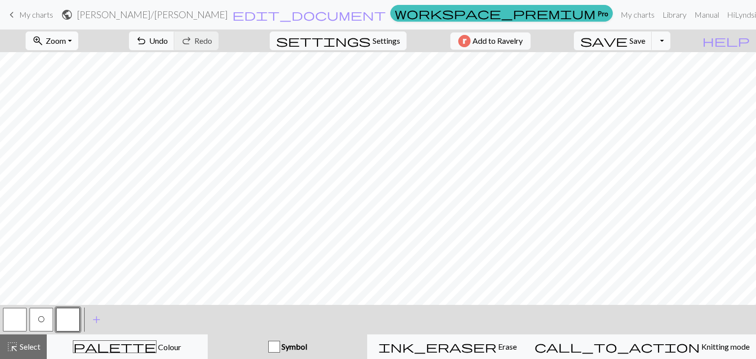
click at [66, 36] on span "Zoom" at bounding box center [56, 40] width 20 height 9
click at [73, 59] on button "Fit all" at bounding box center [65, 63] width 78 height 16
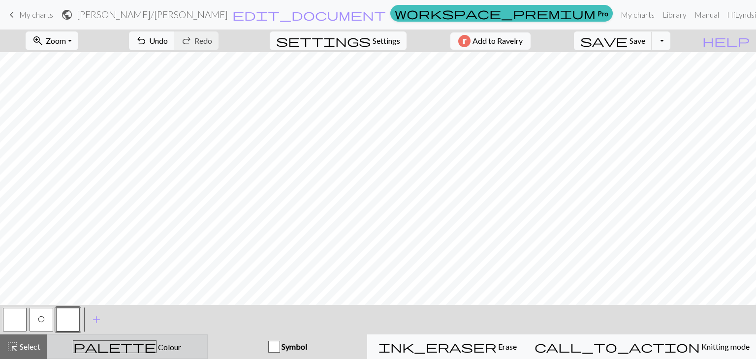
click at [192, 337] on button "palette Colour Colour" at bounding box center [127, 347] width 161 height 25
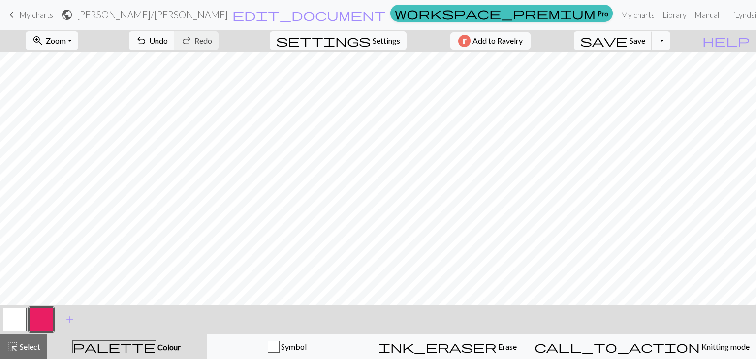
click at [46, 316] on button "button" at bounding box center [42, 320] width 24 height 24
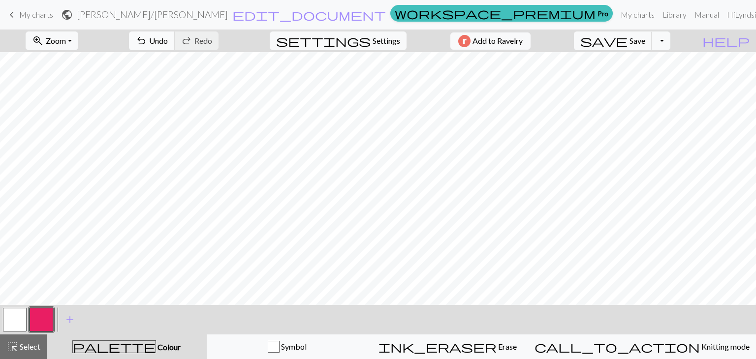
click at [168, 44] on span "Undo" at bounding box center [158, 40] width 19 height 9
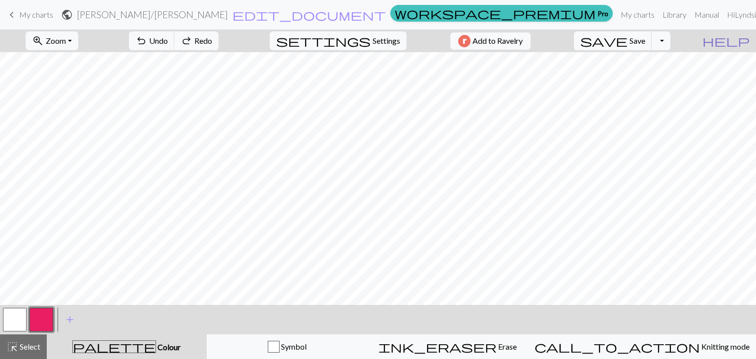
click at [740, 36] on span "help" at bounding box center [726, 41] width 47 height 14
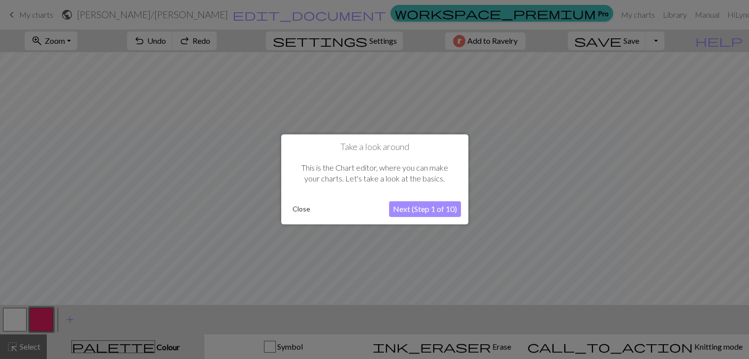
click at [418, 205] on button "Next (Step 1 of 10)" at bounding box center [425, 210] width 72 height 16
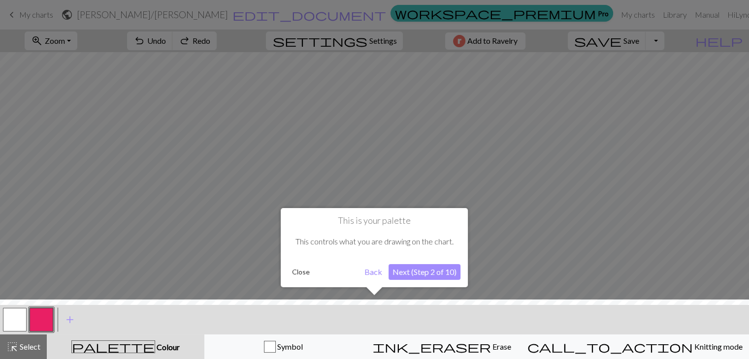
click at [435, 273] on button "Next (Step 2 of 10)" at bounding box center [425, 272] width 72 height 16
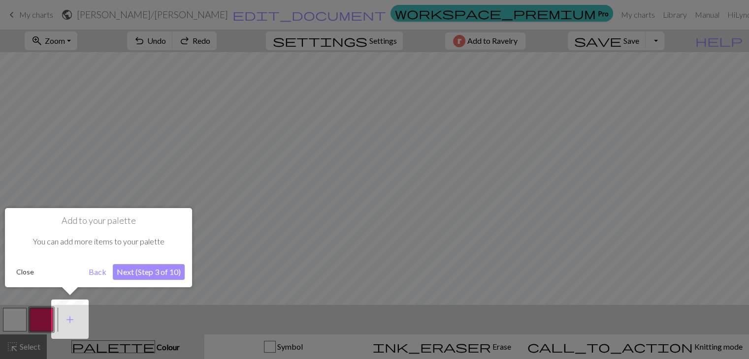
click at [160, 269] on button "Next (Step 3 of 10)" at bounding box center [149, 272] width 72 height 16
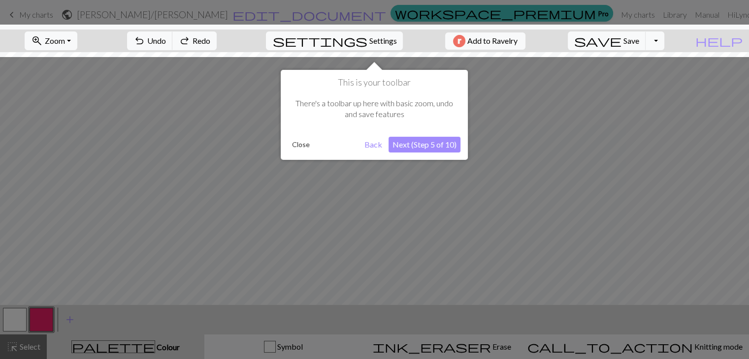
click at [418, 140] on button "Next (Step 5 of 10)" at bounding box center [425, 145] width 72 height 16
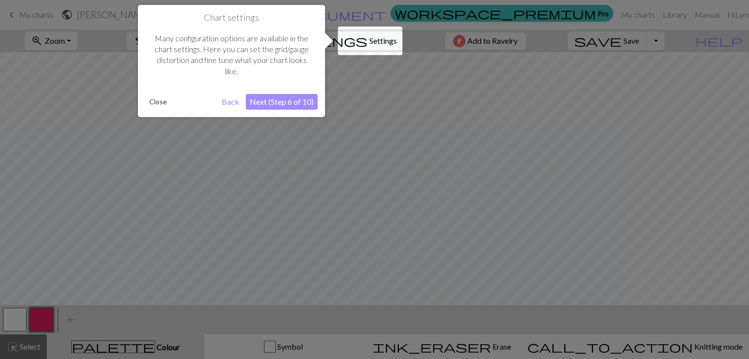
click at [286, 99] on button "Next (Step 6 of 10)" at bounding box center [282, 102] width 72 height 16
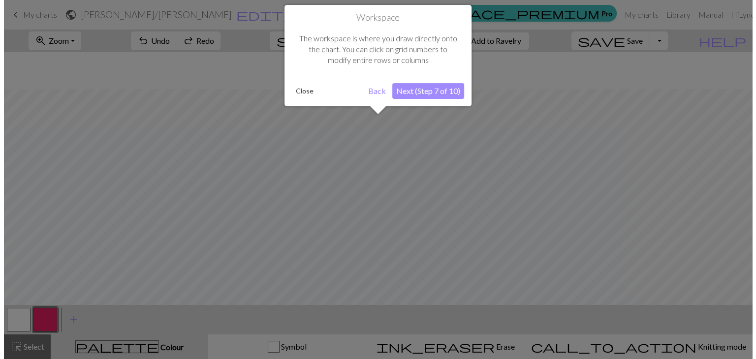
scroll to position [37, 0]
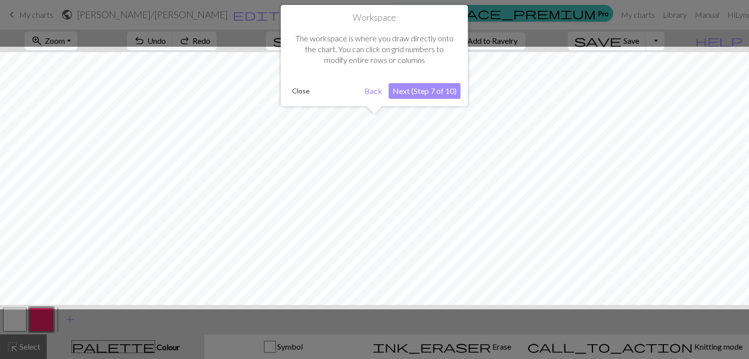
click at [403, 93] on button "Next (Step 7 of 10)" at bounding box center [425, 91] width 72 height 16
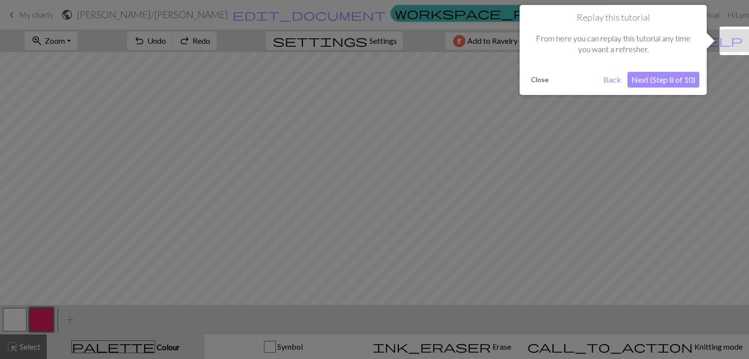
click at [656, 77] on button "Next (Step 8 of 10)" at bounding box center [663, 80] width 72 height 16
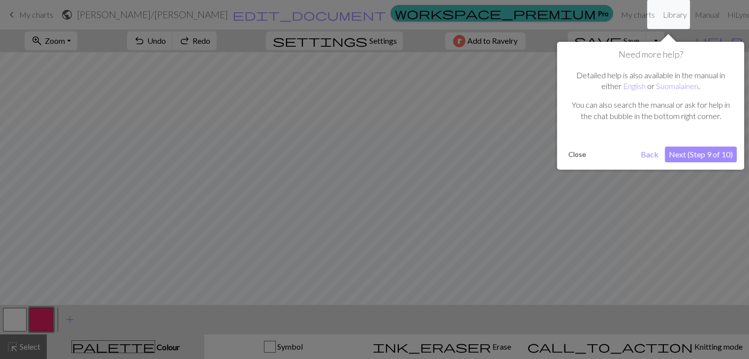
click at [705, 154] on button "Next (Step 9 of 10)" at bounding box center [701, 155] width 72 height 16
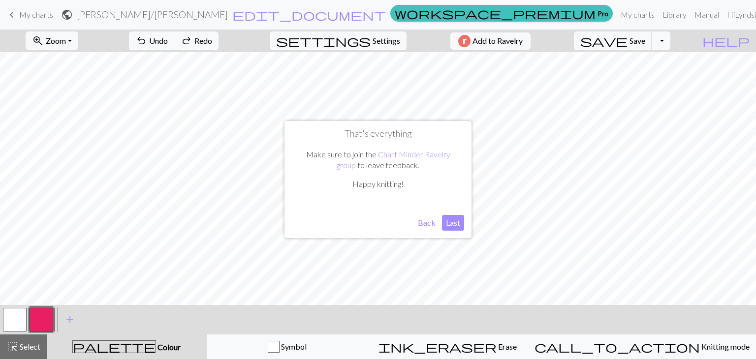
click at [451, 220] on button "Last" at bounding box center [453, 223] width 22 height 16
click at [396, 47] on button "settings Settings" at bounding box center [338, 41] width 137 height 19
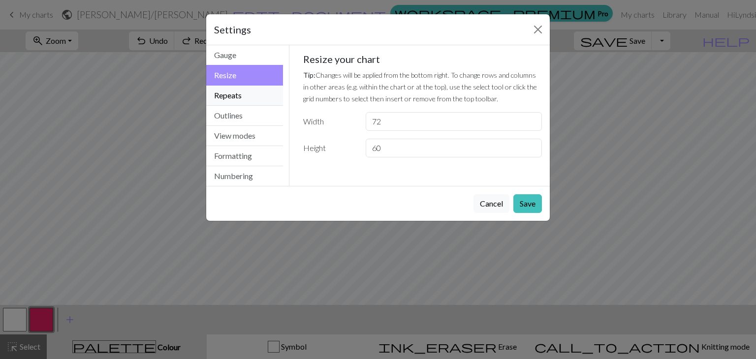
click at [259, 95] on button "Repeats" at bounding box center [244, 96] width 77 height 20
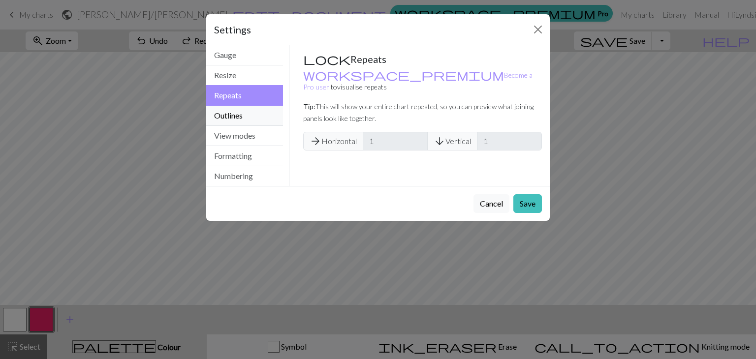
click at [257, 114] on button "Outlines" at bounding box center [244, 116] width 77 height 20
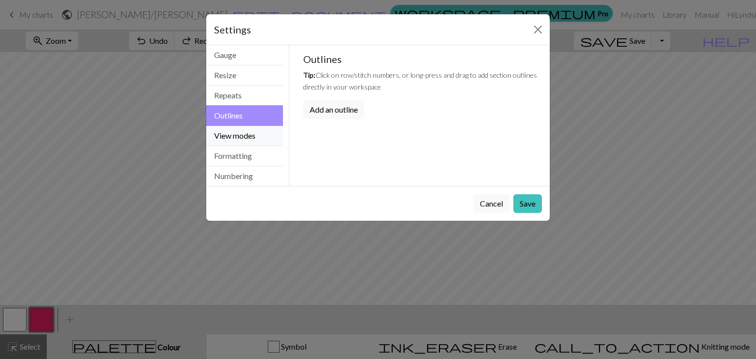
click at [256, 133] on button "View modes" at bounding box center [244, 136] width 77 height 20
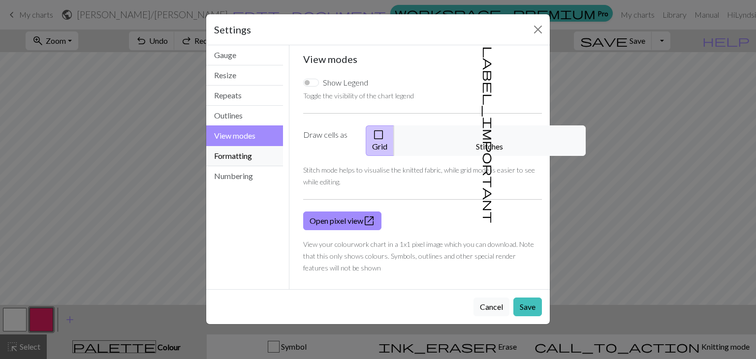
click at [239, 150] on button "Formatting" at bounding box center [244, 156] width 77 height 20
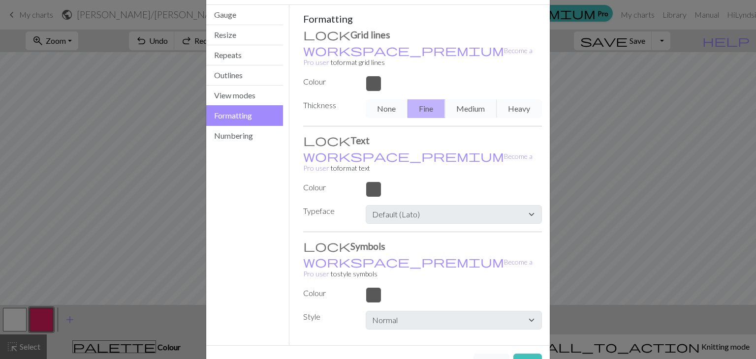
scroll to position [0, 0]
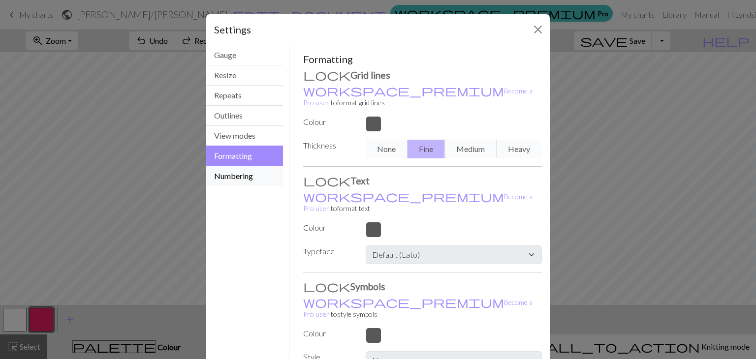
click at [251, 174] on button "Numbering" at bounding box center [244, 176] width 77 height 20
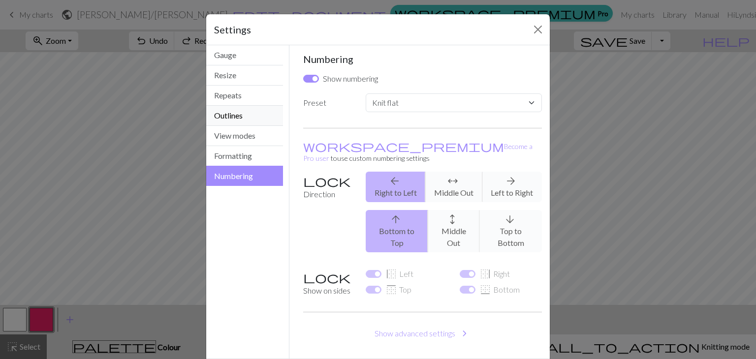
click at [250, 124] on button "Outlines" at bounding box center [244, 116] width 77 height 20
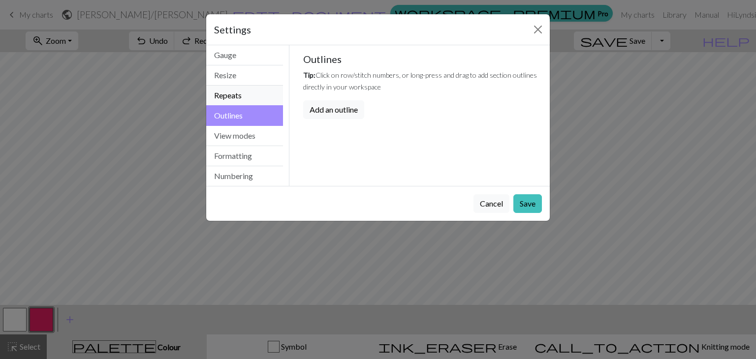
click at [244, 87] on button "Repeats" at bounding box center [244, 96] width 77 height 20
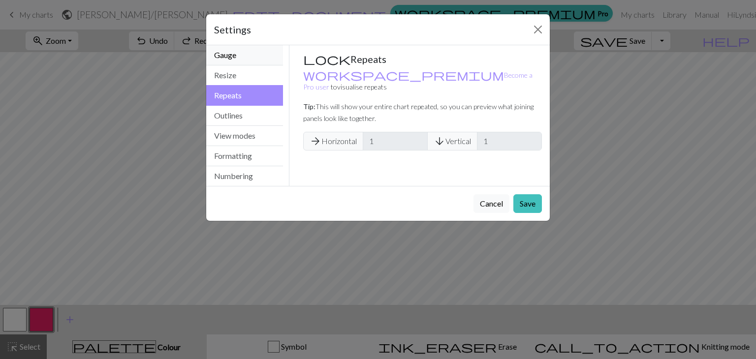
click at [247, 58] on button "Gauge" at bounding box center [244, 55] width 77 height 20
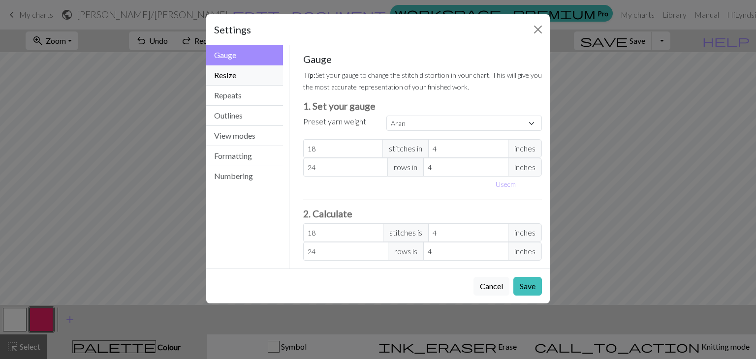
click at [247, 73] on button "Resize" at bounding box center [244, 75] width 77 height 20
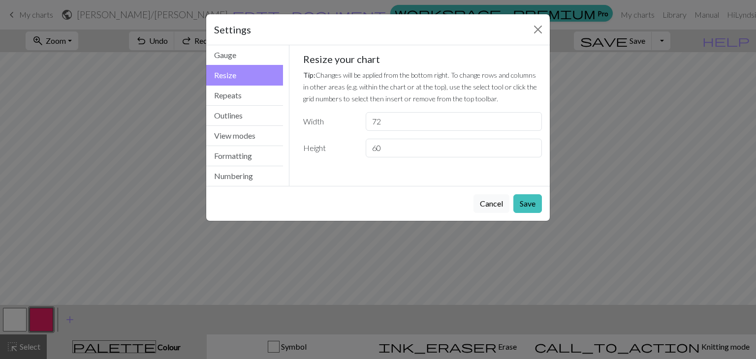
click at [529, 26] on div "Settings" at bounding box center [378, 29] width 344 height 31
drag, startPoint x: 683, startPoint y: 15, endPoint x: 538, endPoint y: 29, distance: 144.9
click at [538, 29] on div "Settings Resize Gauge Resize Repeats Outlines View modes Formatting Numbering G…" at bounding box center [378, 179] width 756 height 359
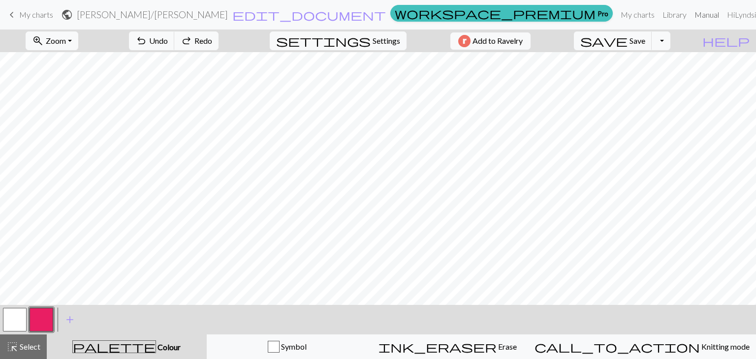
click at [691, 14] on link "Manual" at bounding box center [707, 15] width 33 height 20
click at [376, 41] on span "Settings" at bounding box center [387, 41] width 28 height 12
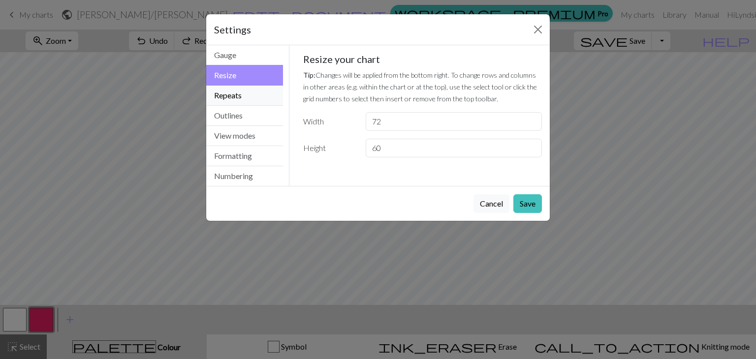
click at [260, 93] on button "Repeats" at bounding box center [244, 96] width 77 height 20
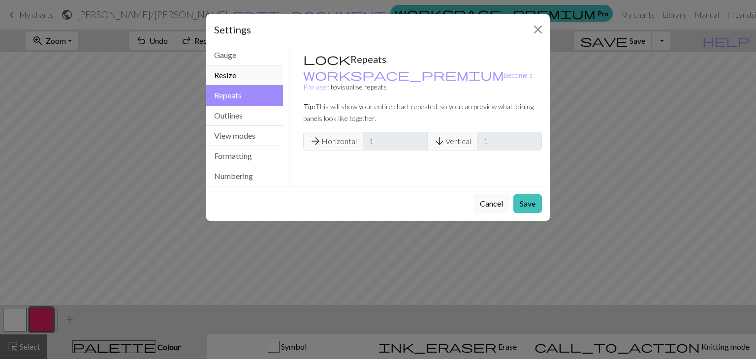
click at [260, 70] on button "Resize" at bounding box center [244, 75] width 77 height 20
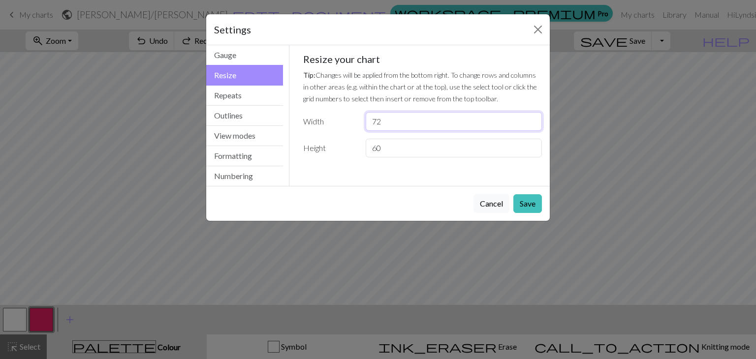
click at [391, 121] on input "72" at bounding box center [454, 121] width 176 height 19
click at [394, 151] on input "60" at bounding box center [454, 148] width 176 height 19
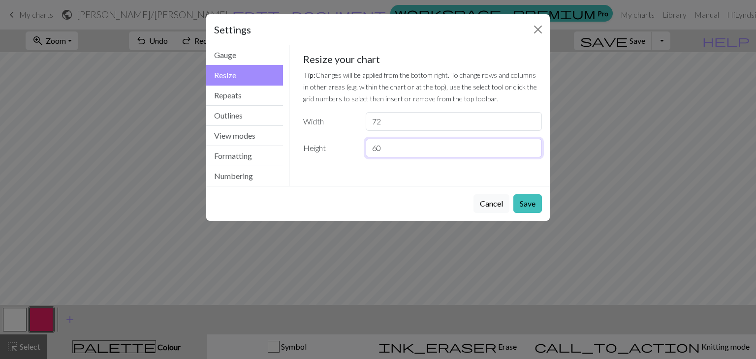
type input "6"
type input "72"
click at [396, 123] on input "72" at bounding box center [454, 121] width 176 height 19
type input "7"
type input "60"
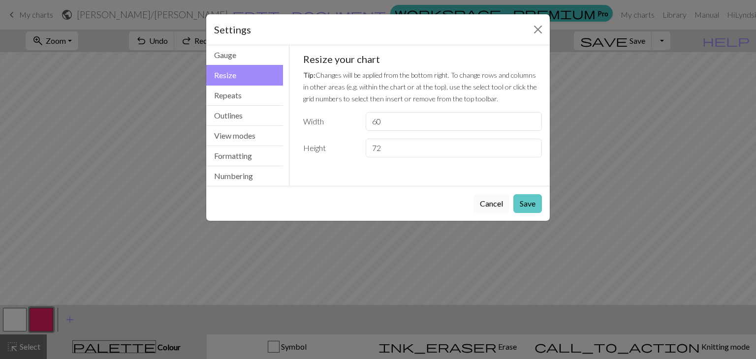
click at [532, 200] on button "Save" at bounding box center [528, 204] width 29 height 19
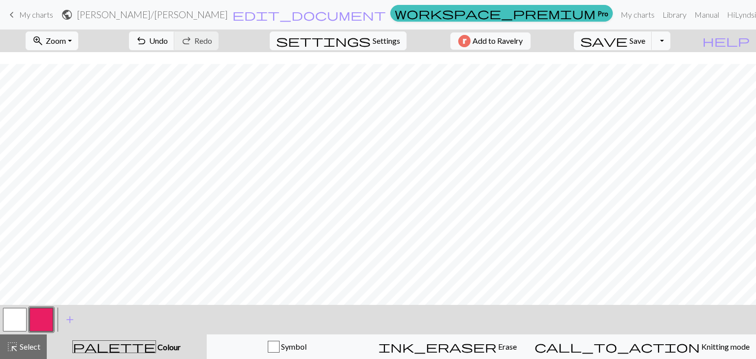
scroll to position [143, 0]
click at [168, 38] on span "Undo" at bounding box center [158, 40] width 19 height 9
click at [47, 16] on span "My charts" at bounding box center [36, 14] width 34 height 9
click at [646, 44] on span "Save" at bounding box center [638, 40] width 16 height 9
